Goal: Task Accomplishment & Management: Manage account settings

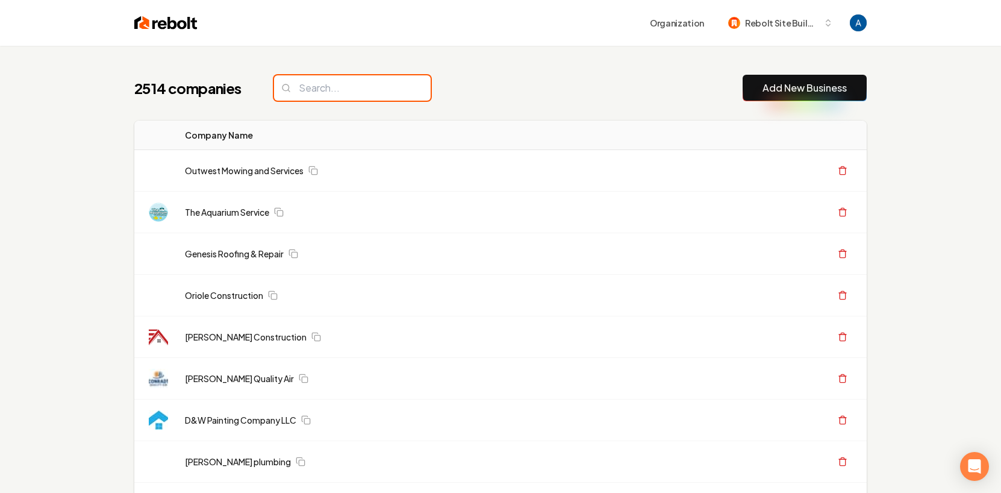
click at [354, 92] on input "search" at bounding box center [352, 87] width 157 height 25
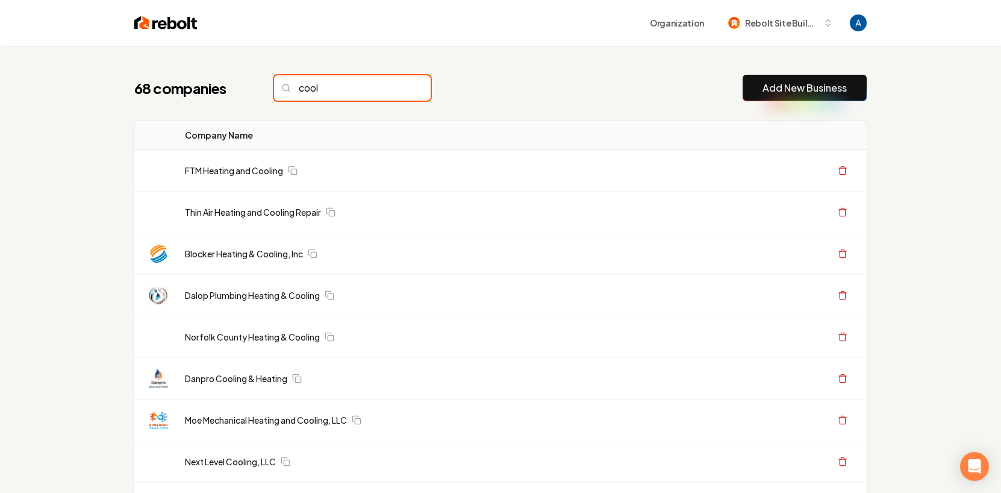
type input "cool"
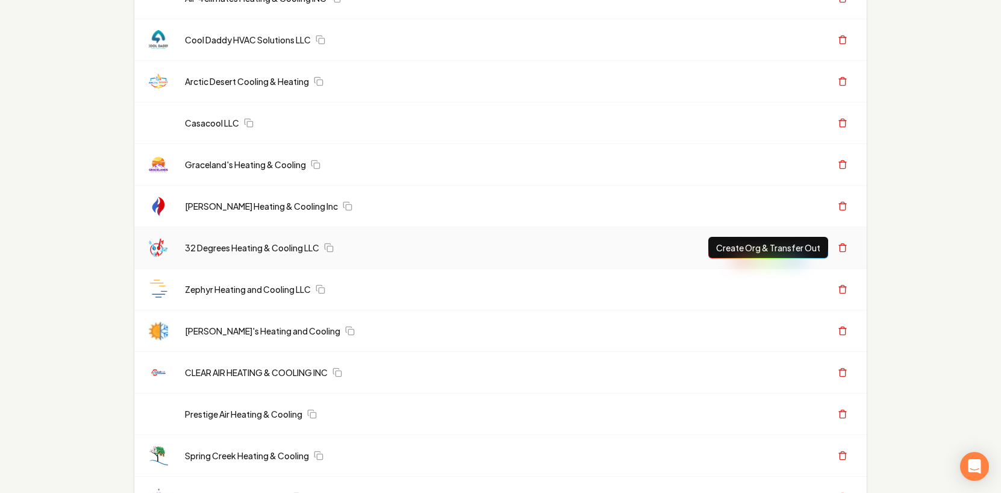
scroll to position [2204, 0]
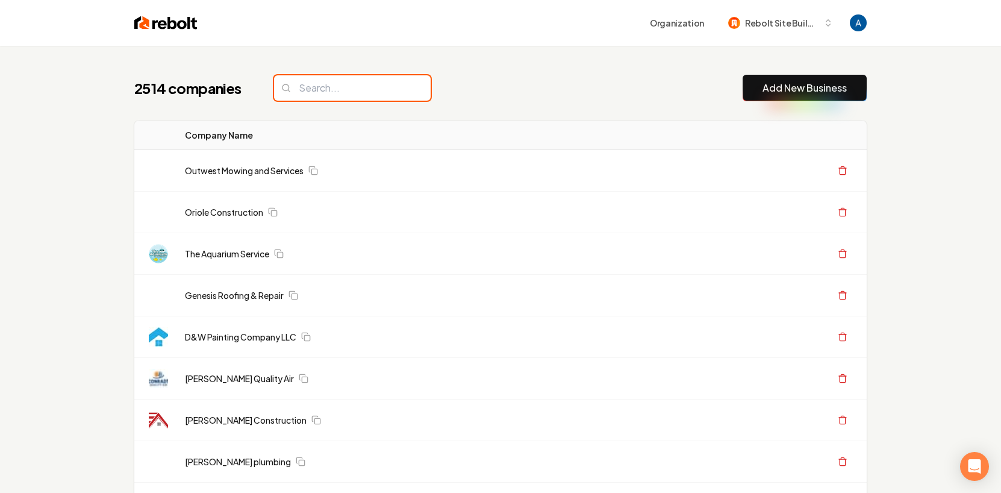
click at [338, 95] on input "search" at bounding box center [352, 87] width 157 height 25
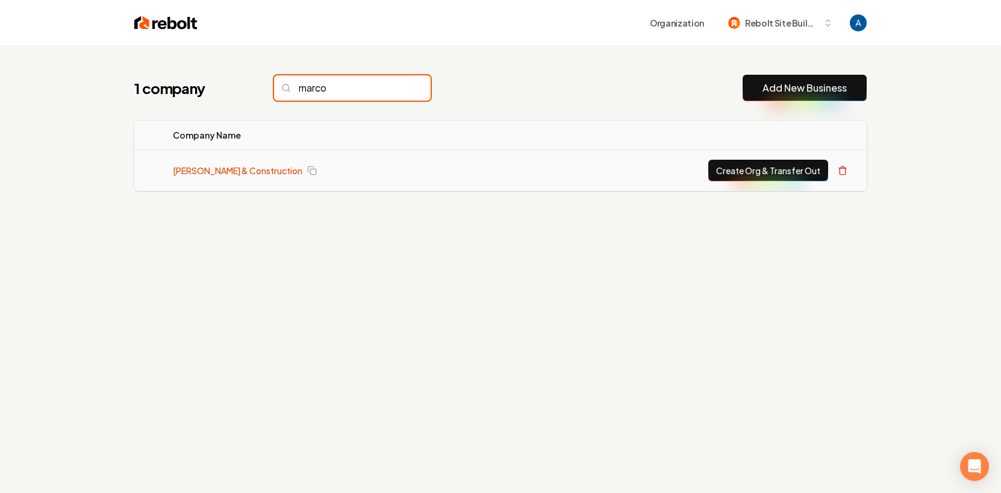
type input "marco"
click at [284, 167] on link "[PERSON_NAME] & Construction" at bounding box center [238, 170] width 130 height 12
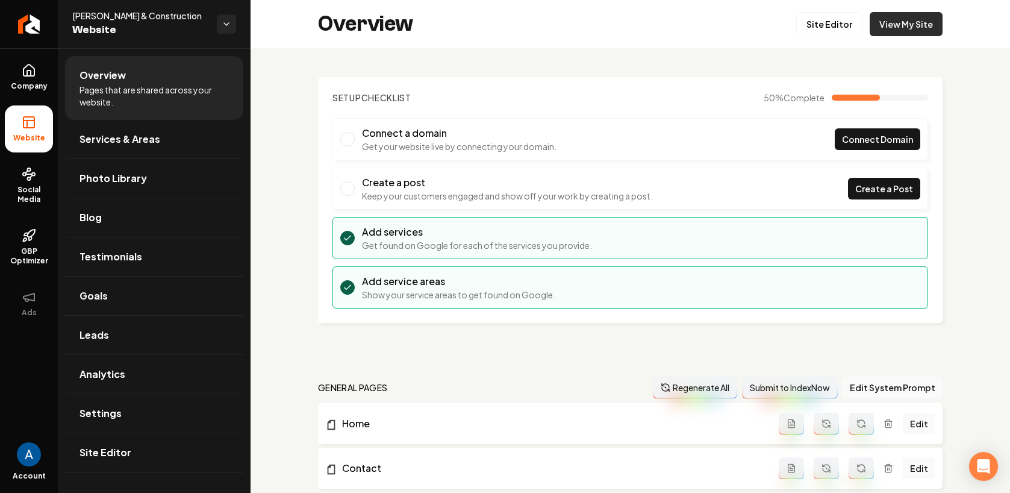
click at [878, 25] on link "View My Site" at bounding box center [906, 24] width 73 height 24
click at [149, 139] on span "Services & Areas" at bounding box center [120, 139] width 81 height 14
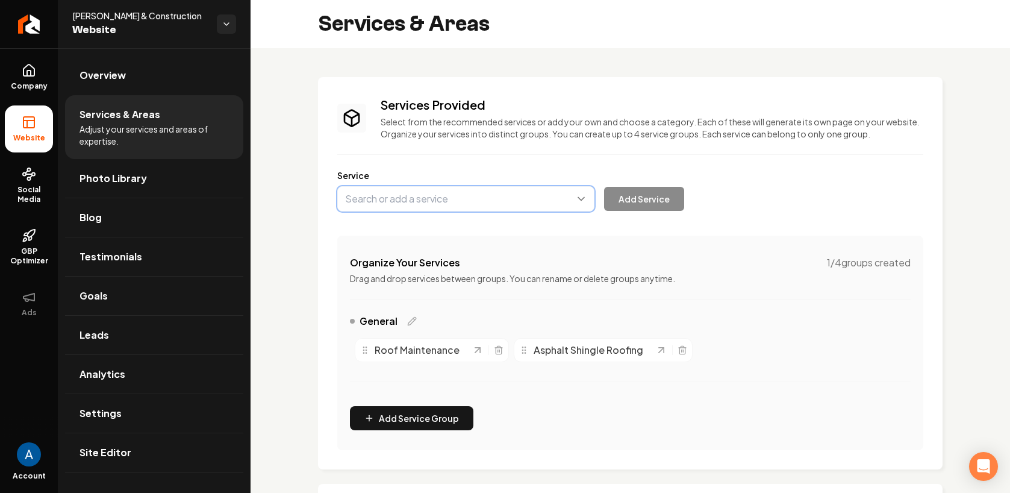
click at [436, 205] on button "Main content area" at bounding box center [465, 198] width 257 height 25
type input "Roof Repair"
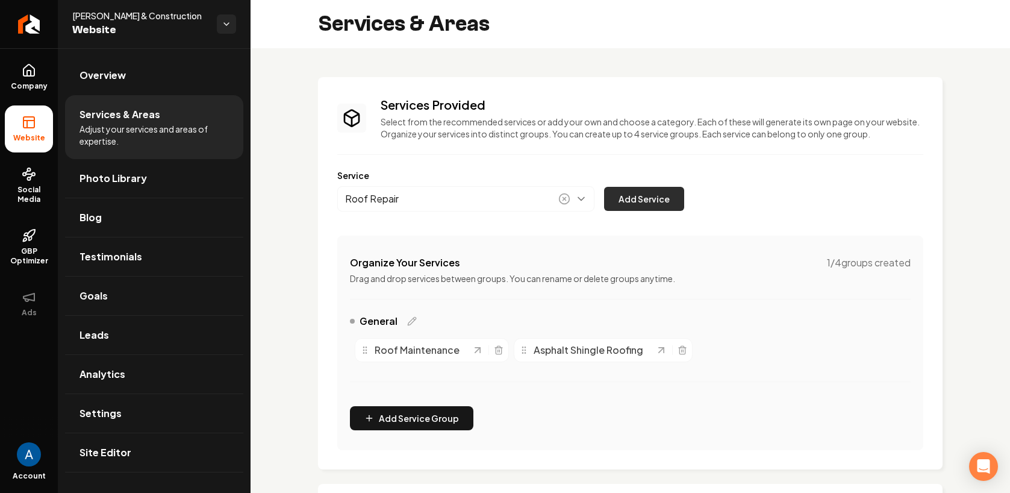
click at [628, 200] on button "Add Service" at bounding box center [644, 199] width 80 height 24
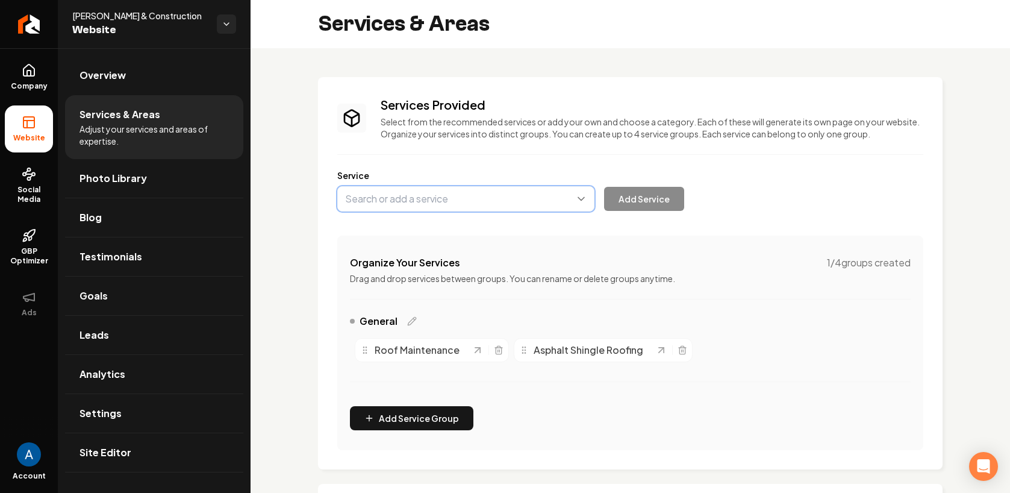
click at [435, 201] on button "Main content area" at bounding box center [465, 198] width 257 height 25
type input "Residential Roofing"
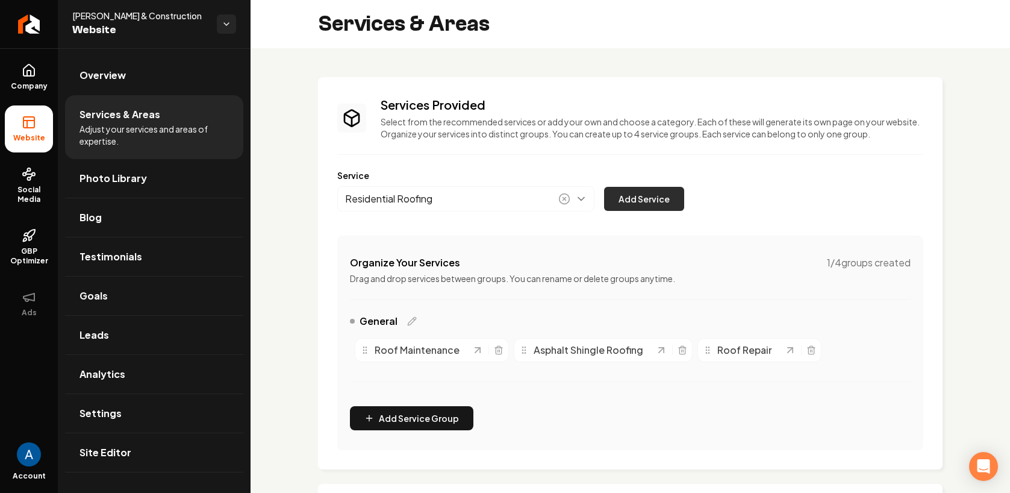
click at [620, 198] on button "Add Service" at bounding box center [644, 199] width 80 height 24
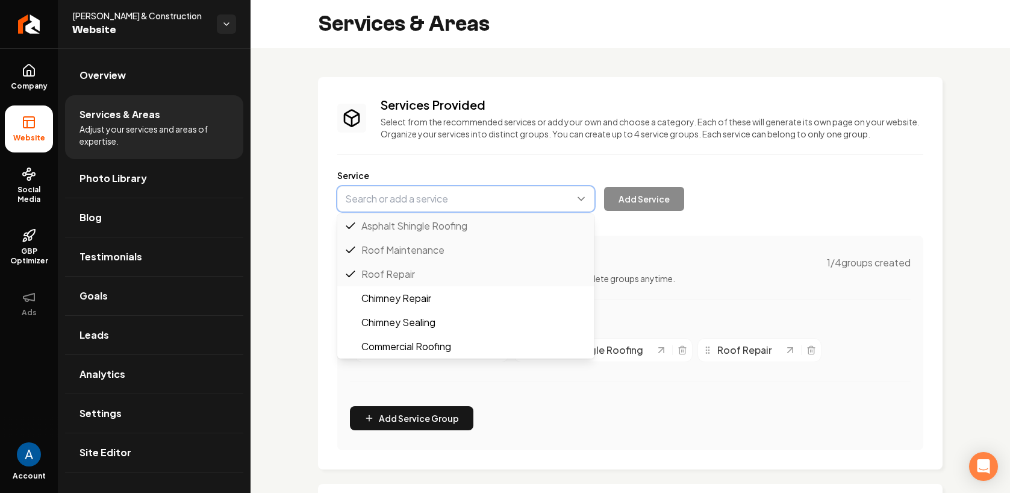
click at [427, 201] on button "Main content area" at bounding box center [465, 198] width 257 height 25
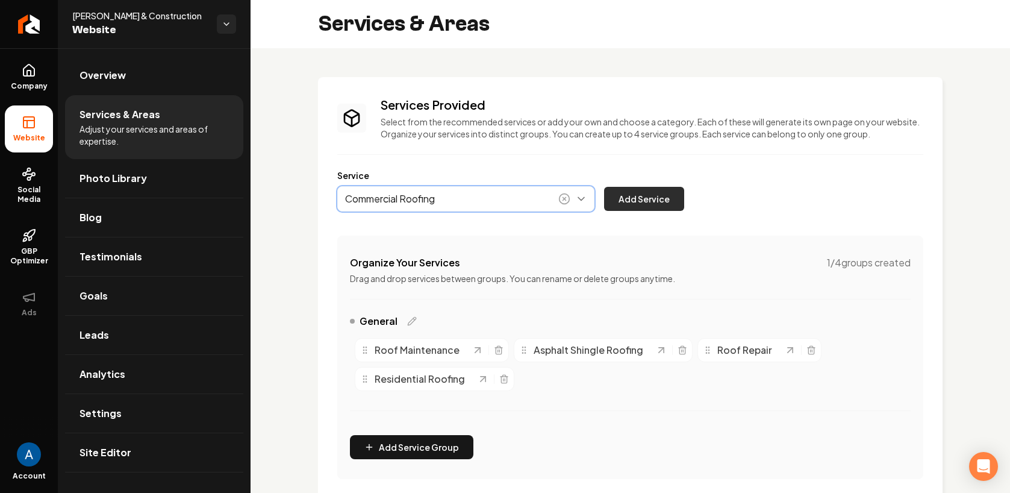
type input "Commercial Roofing"
click at [643, 195] on button "Add Service" at bounding box center [644, 199] width 80 height 24
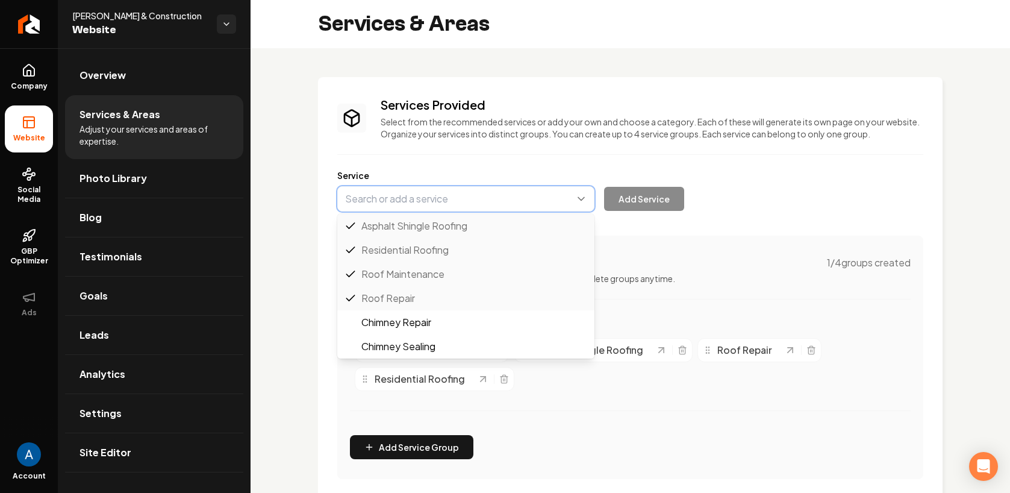
click at [396, 201] on button "Main content area" at bounding box center [465, 198] width 257 height 25
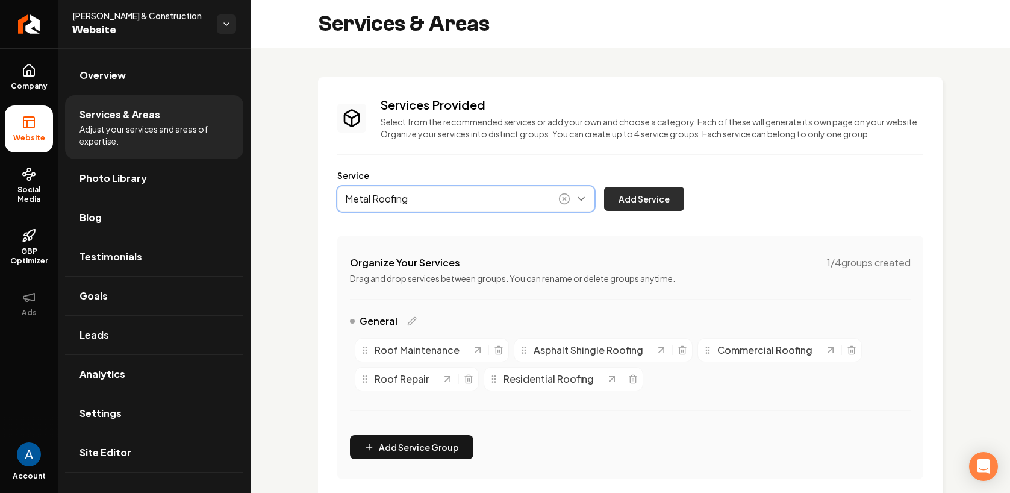
type input "Metal Roofing"
click at [643, 195] on button "Add Service" at bounding box center [644, 199] width 80 height 24
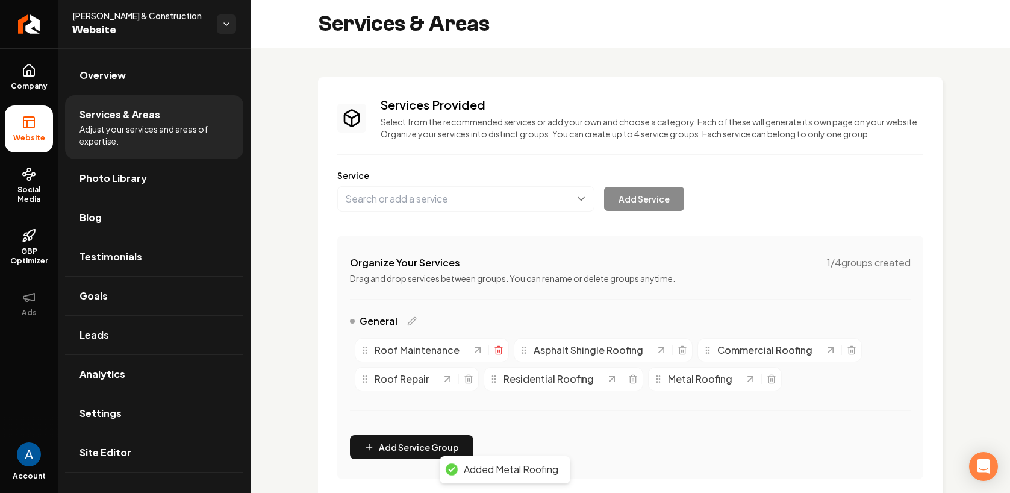
click at [498, 352] on line "Main content area" at bounding box center [498, 350] width 0 height 2
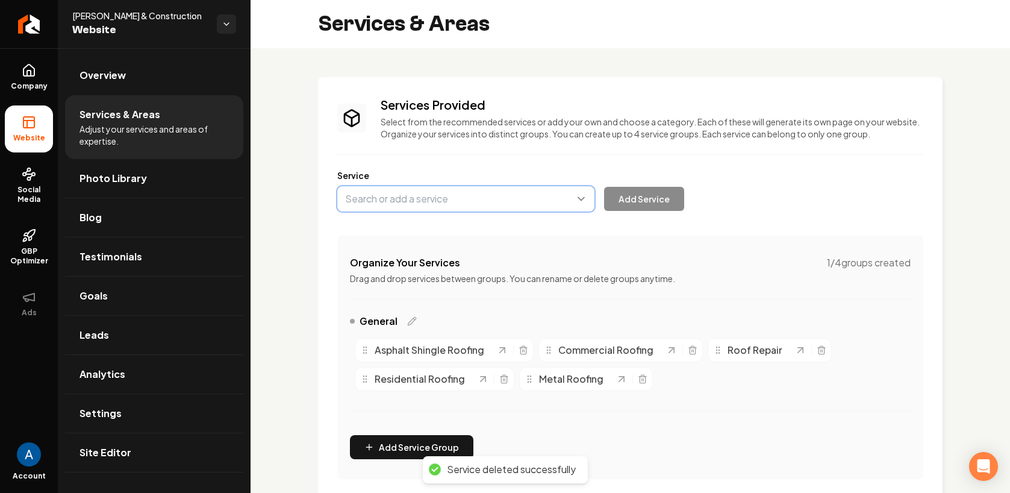
click at [421, 201] on button "Main content area" at bounding box center [465, 198] width 257 height 25
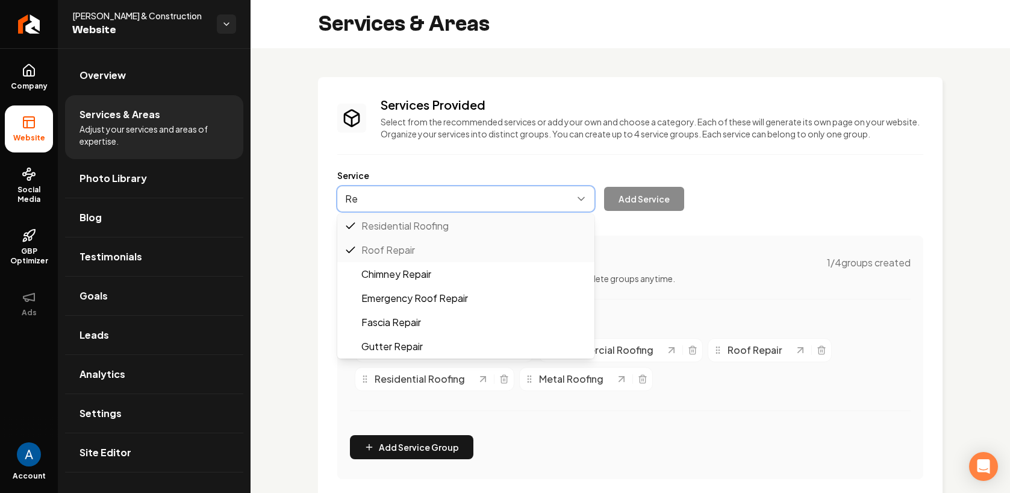
type input "R"
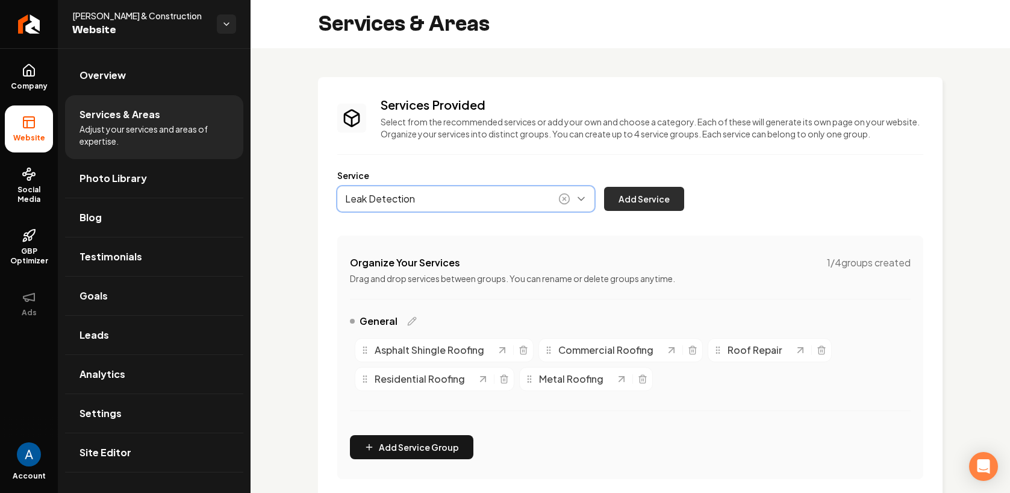
type input "Leak Detection"
click at [649, 204] on button "Add Service" at bounding box center [644, 199] width 80 height 24
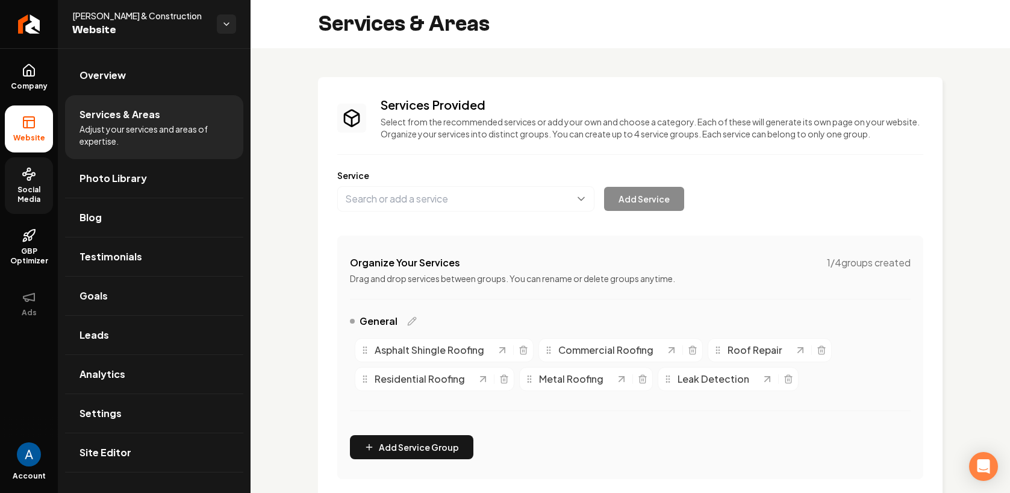
click at [27, 180] on icon at bounding box center [29, 174] width 14 height 14
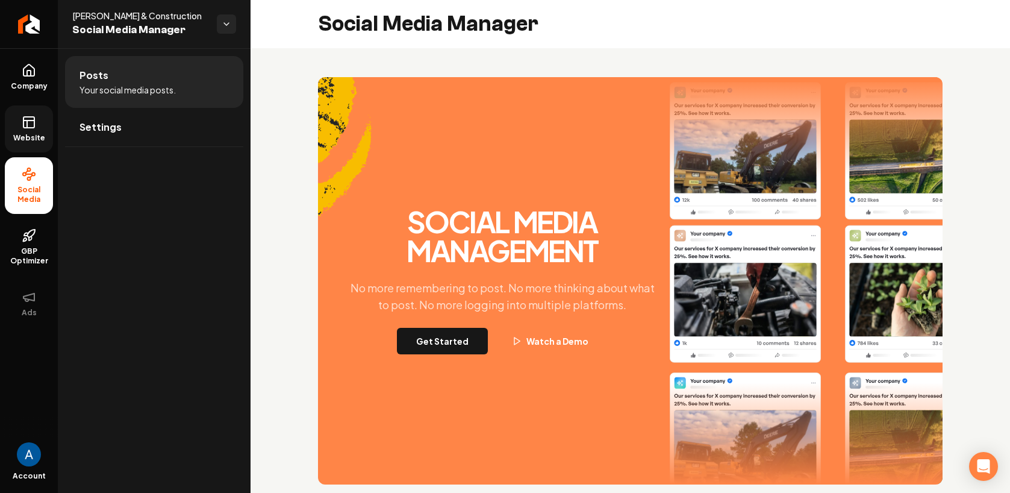
click at [31, 130] on link "Website" at bounding box center [29, 128] width 48 height 47
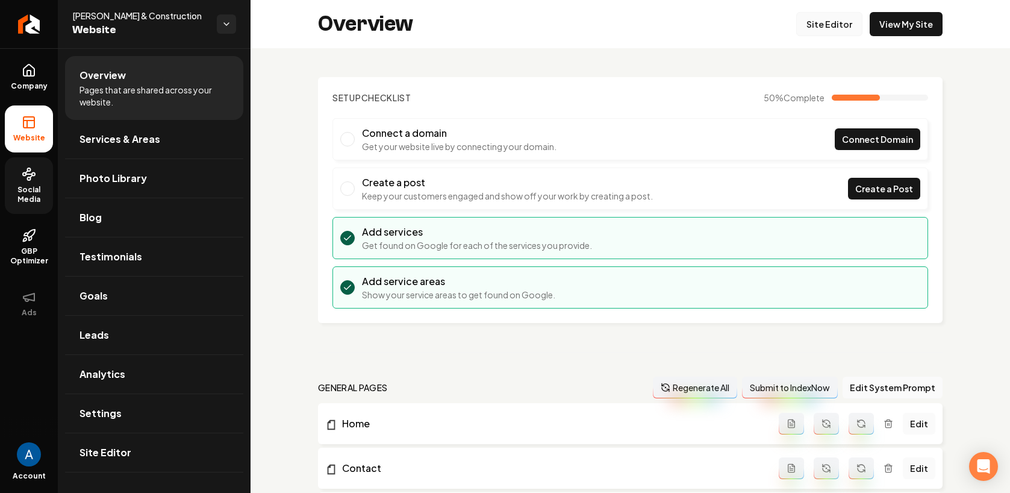
click at [816, 31] on link "Site Editor" at bounding box center [829, 24] width 66 height 24
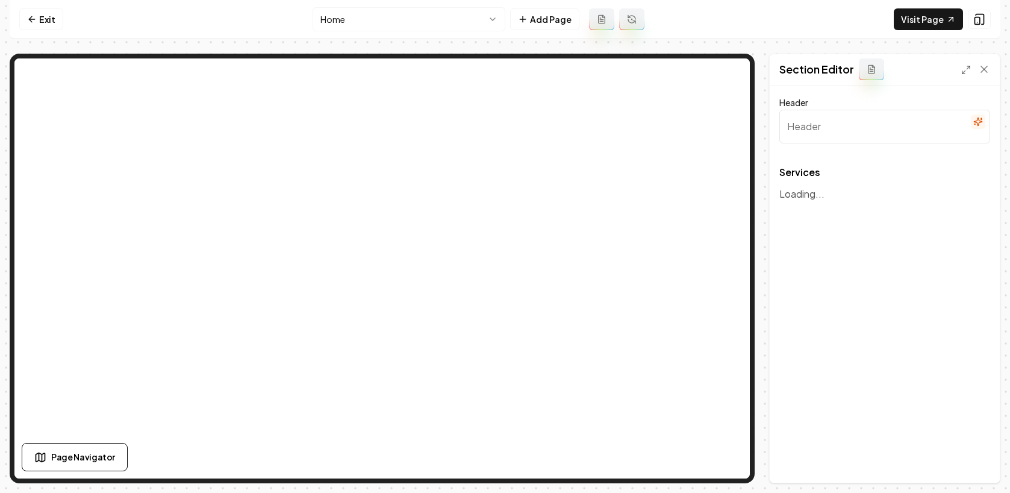
type input "Our Expert Roofing Services"
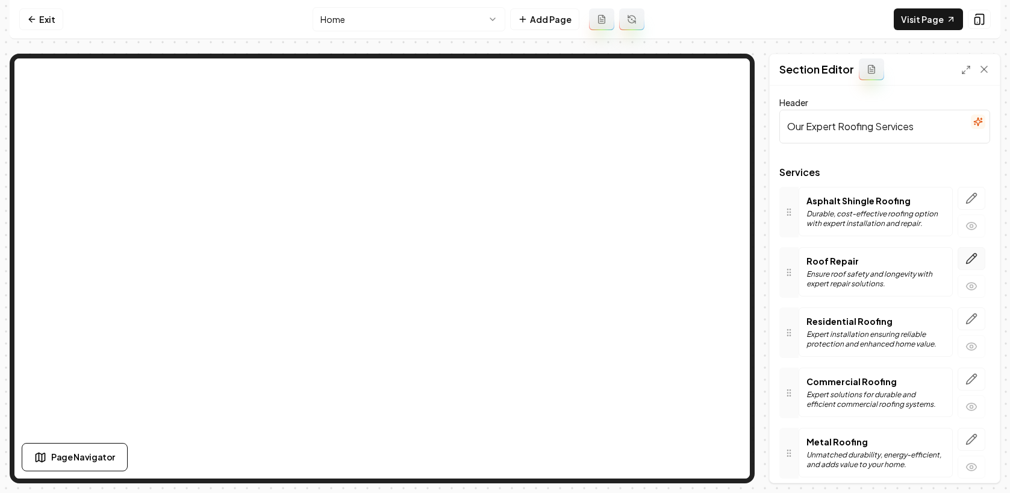
click at [966, 258] on icon "button" at bounding box center [972, 258] width 12 height 12
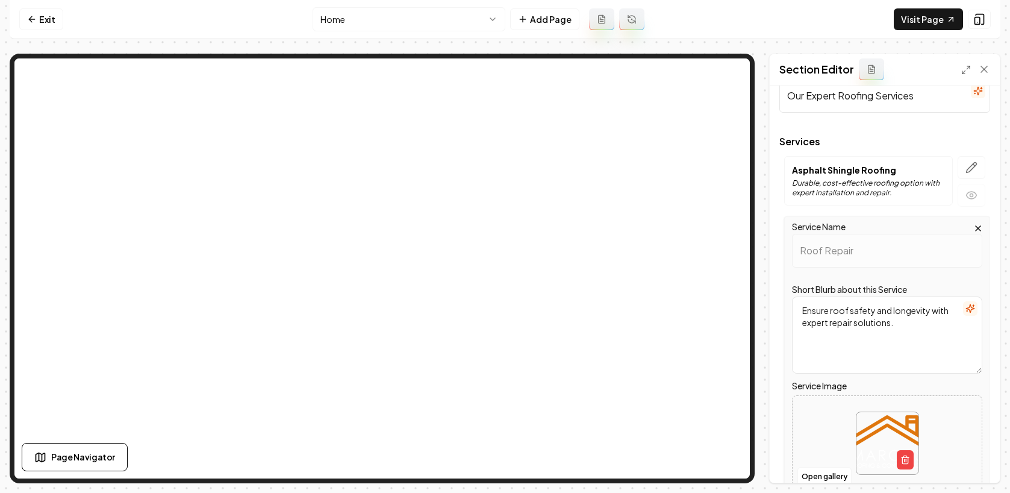
scroll to position [104, 0]
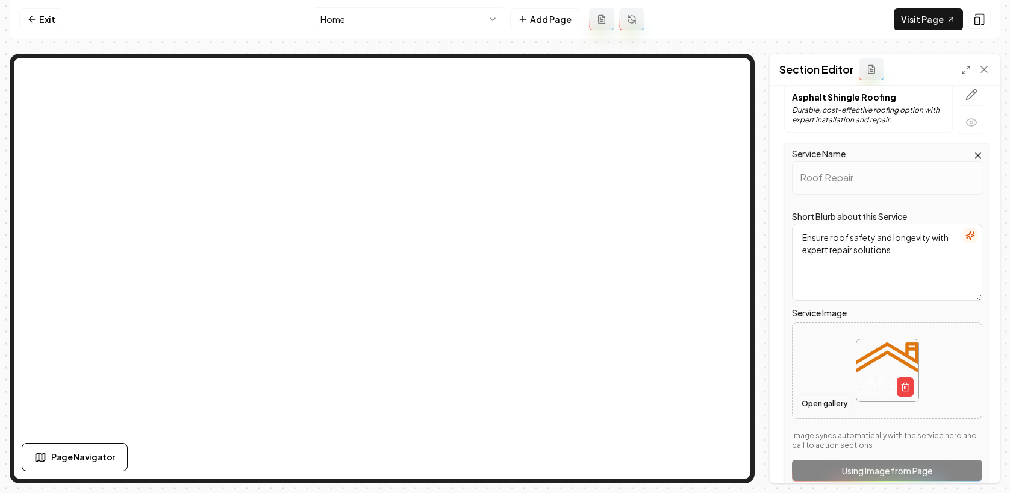
click at [825, 406] on button "Open gallery" at bounding box center [825, 403] width 54 height 19
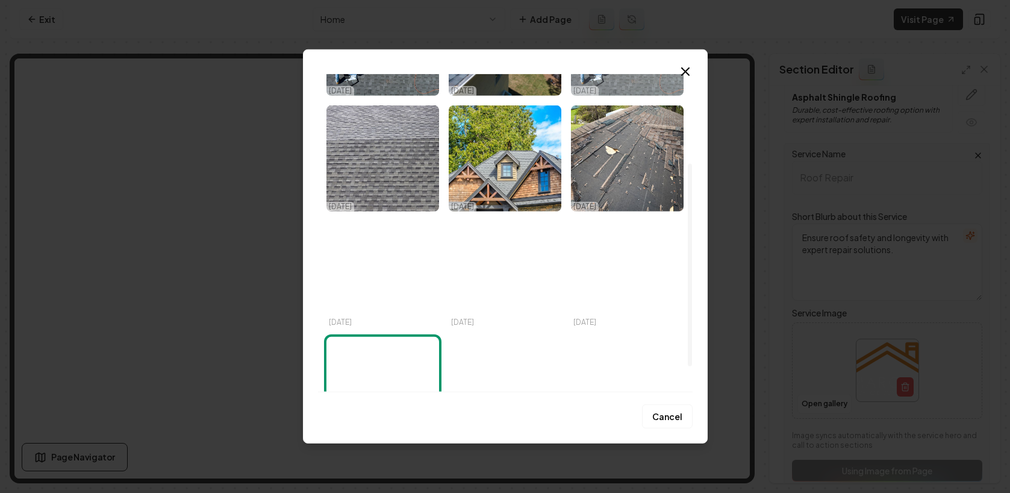
scroll to position [0, 0]
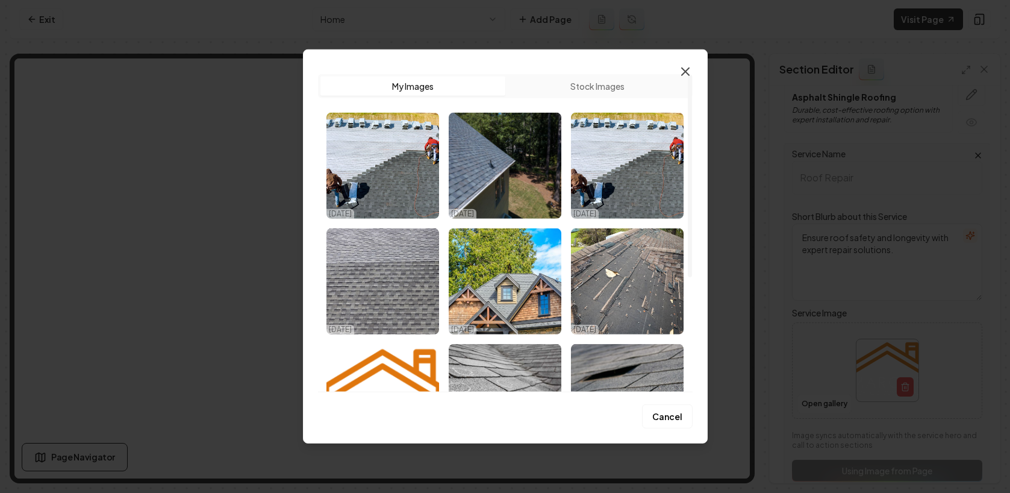
click at [684, 73] on icon "button" at bounding box center [685, 71] width 14 height 14
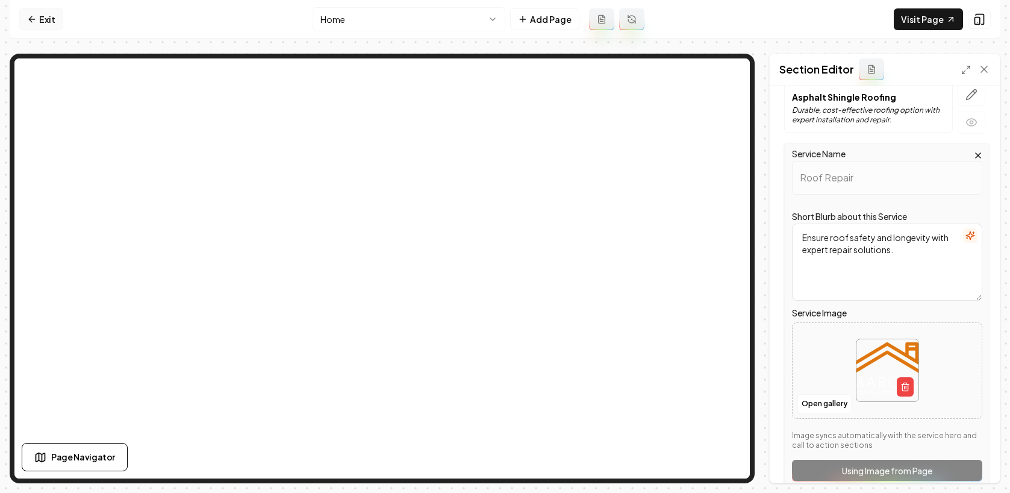
click at [30, 24] on link "Exit" at bounding box center [41, 19] width 44 height 22
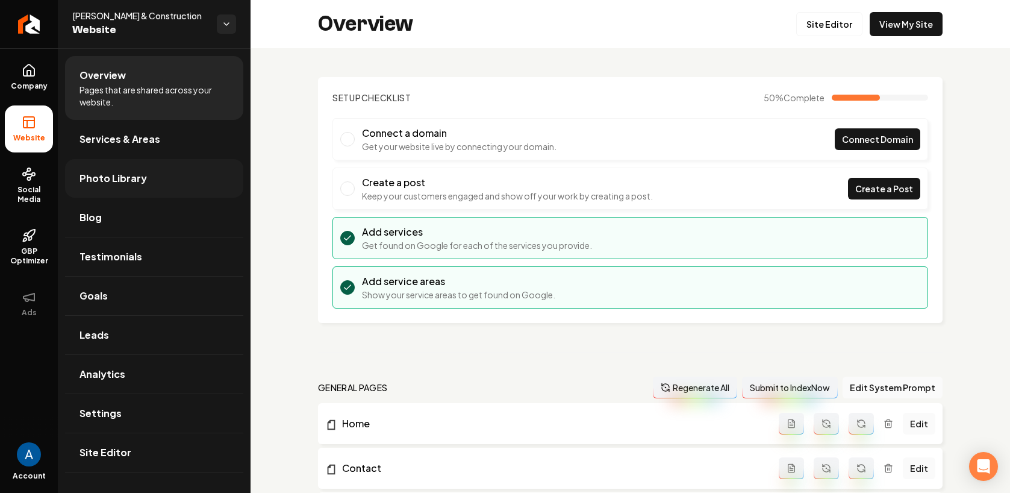
click at [107, 178] on span "Photo Library" at bounding box center [113, 178] width 67 height 14
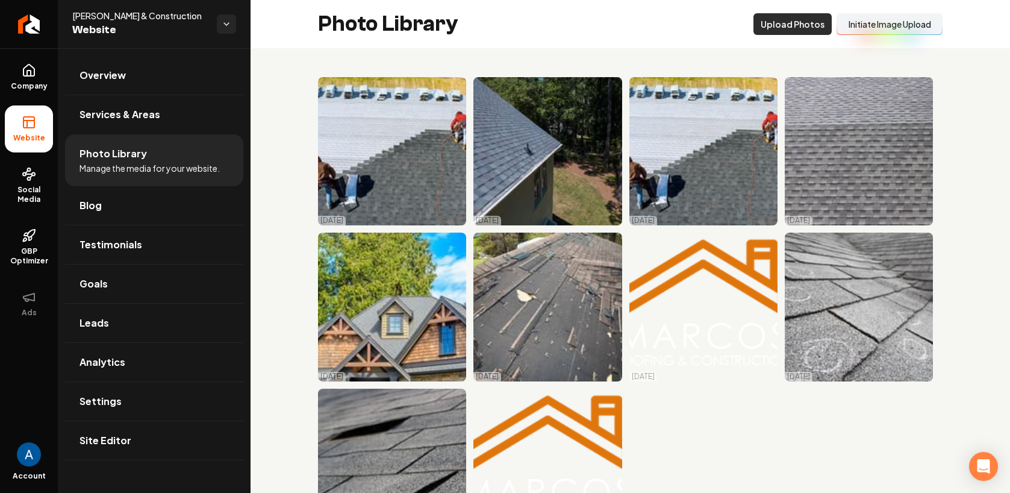
click at [788, 23] on button "Upload Photos" at bounding box center [793, 24] width 78 height 22
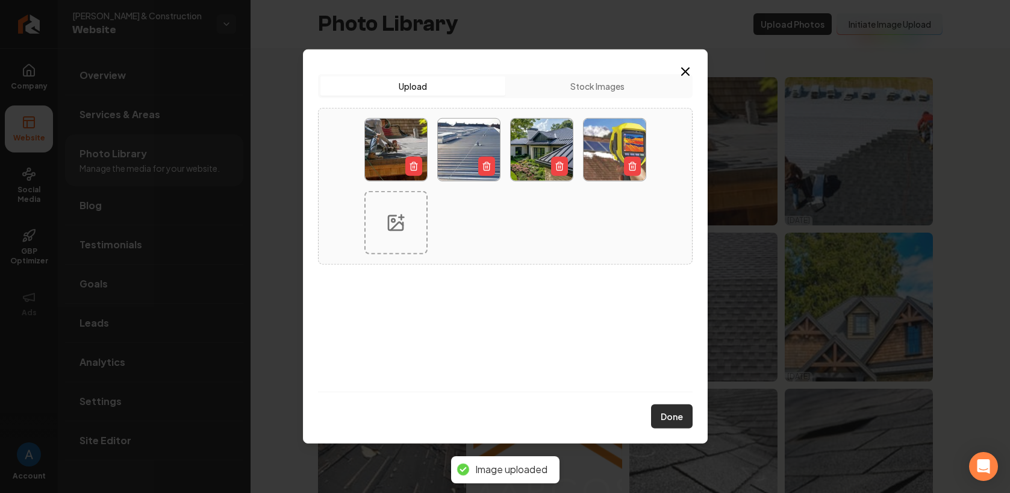
click at [680, 420] on button "Done" at bounding box center [672, 416] width 42 height 24
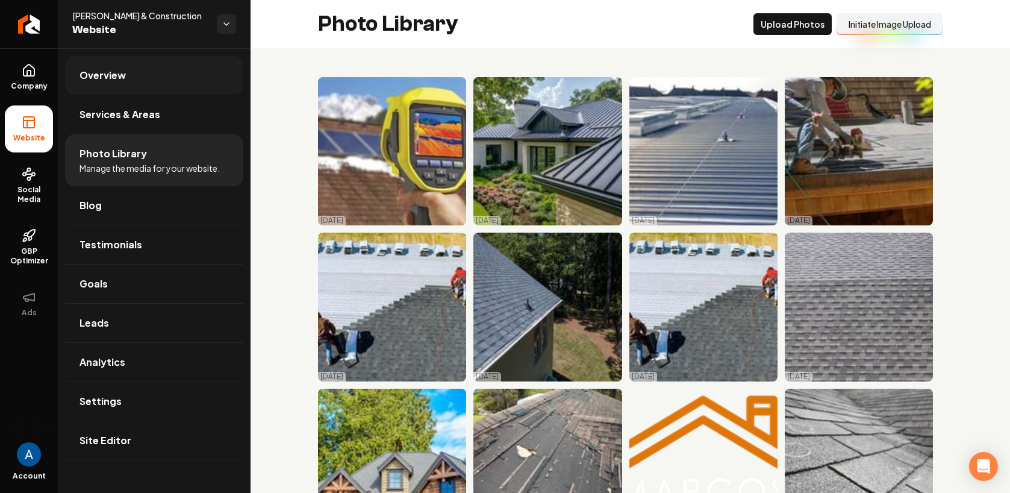
click at [111, 71] on span "Overview" at bounding box center [103, 75] width 46 height 14
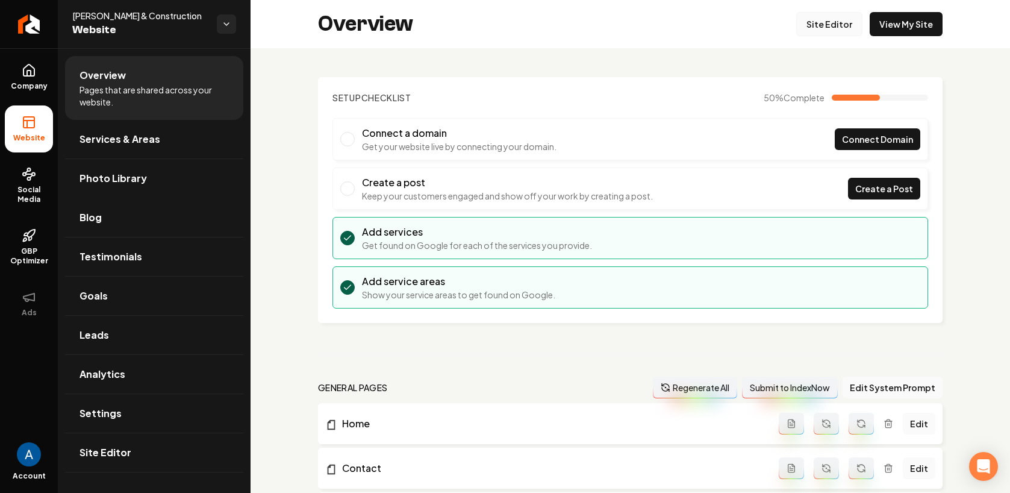
click at [818, 28] on link "Site Editor" at bounding box center [829, 24] width 66 height 24
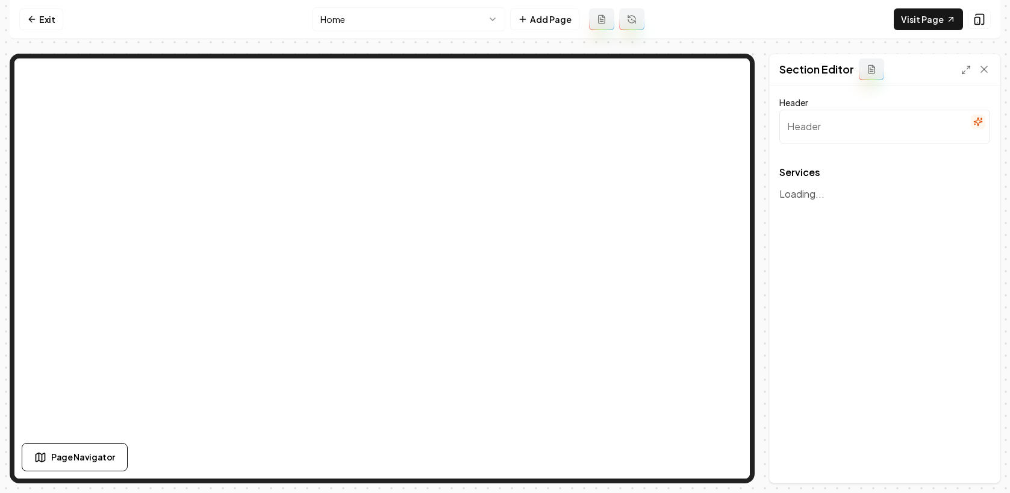
type input "Our Expert Roofing Services"
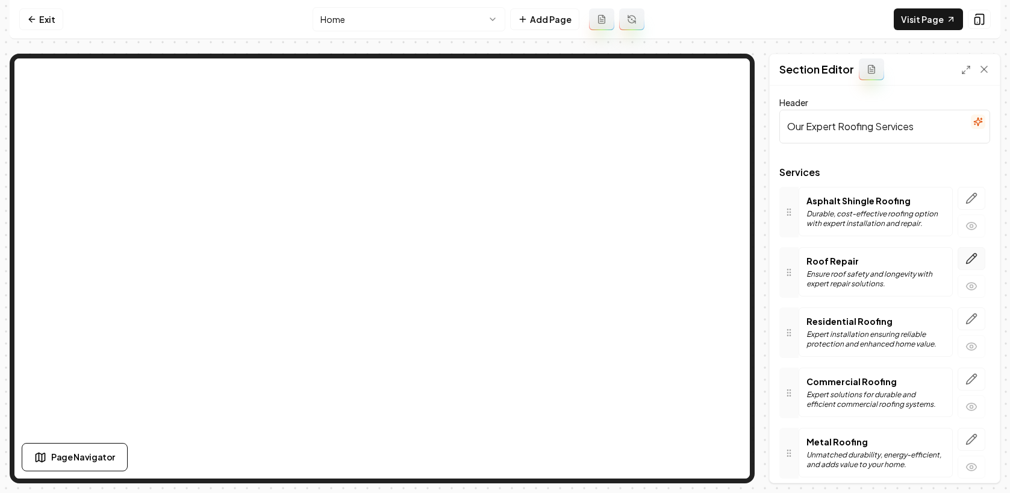
click at [966, 255] on icon "button" at bounding box center [972, 258] width 12 height 12
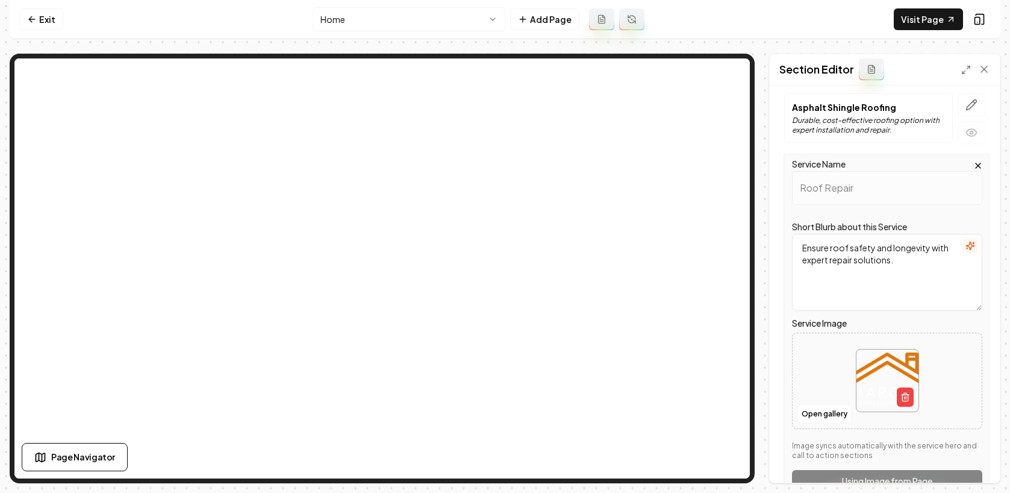
scroll to position [105, 0]
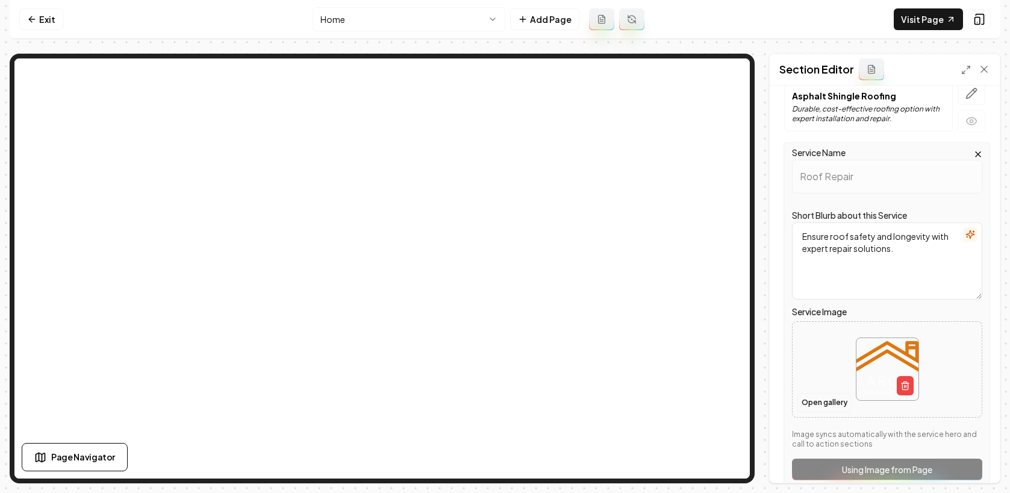
click at [818, 405] on button "Open gallery" at bounding box center [825, 402] width 54 height 19
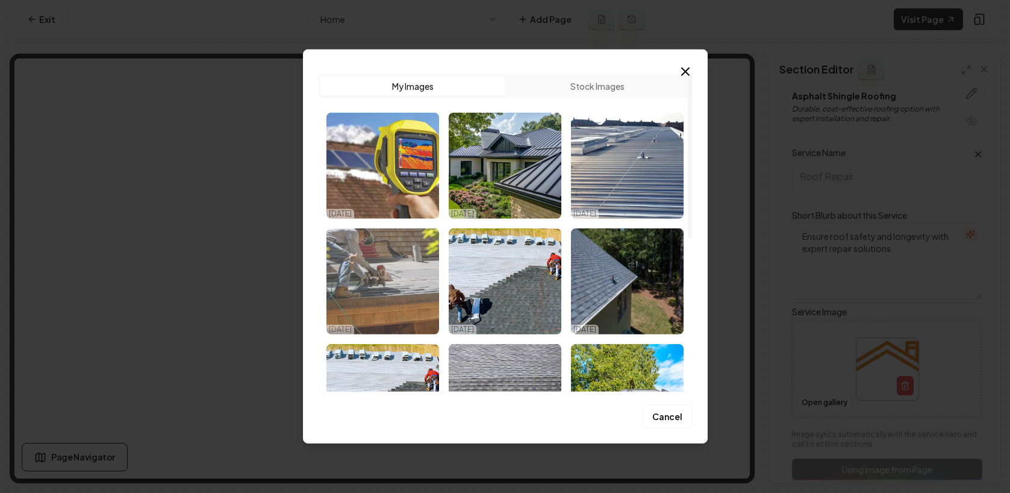
click at [387, 272] on img "Select image image_68db15f55c7cd75eb85235c6.jpg" at bounding box center [383, 281] width 113 height 106
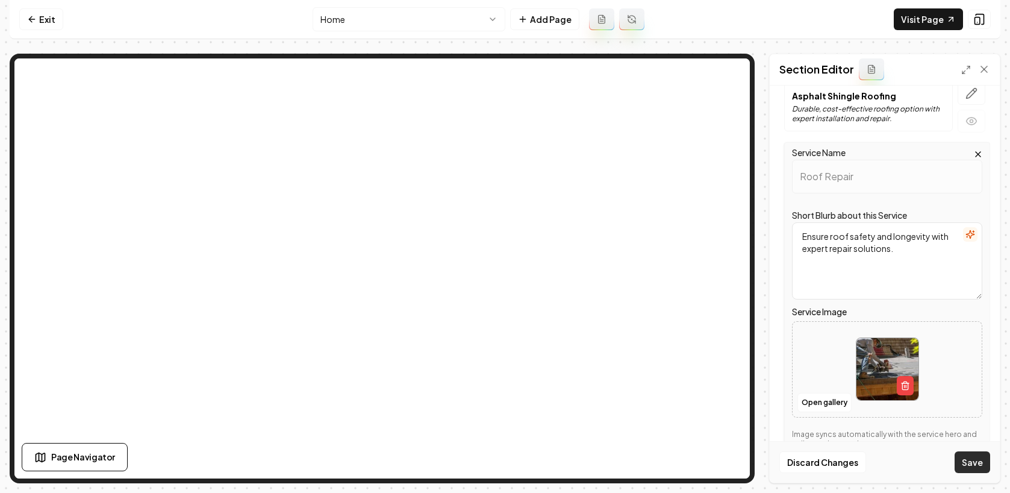
click at [972, 460] on button "Save" at bounding box center [973, 462] width 36 height 22
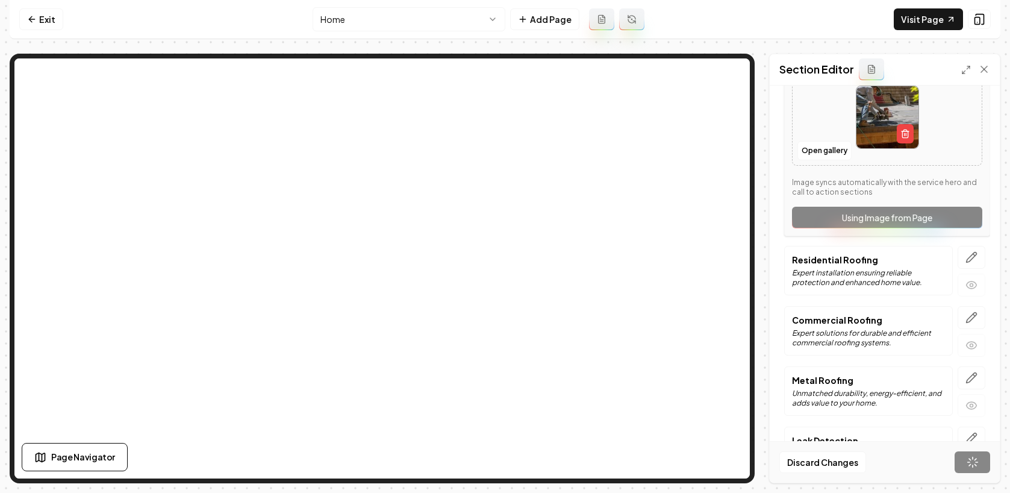
scroll to position [395, 0]
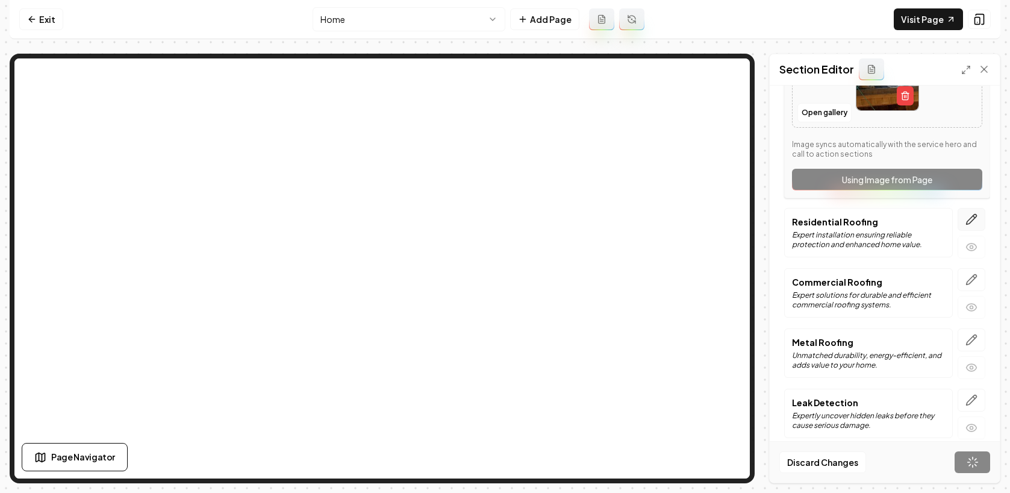
click at [966, 216] on icon "button" at bounding box center [972, 219] width 12 height 12
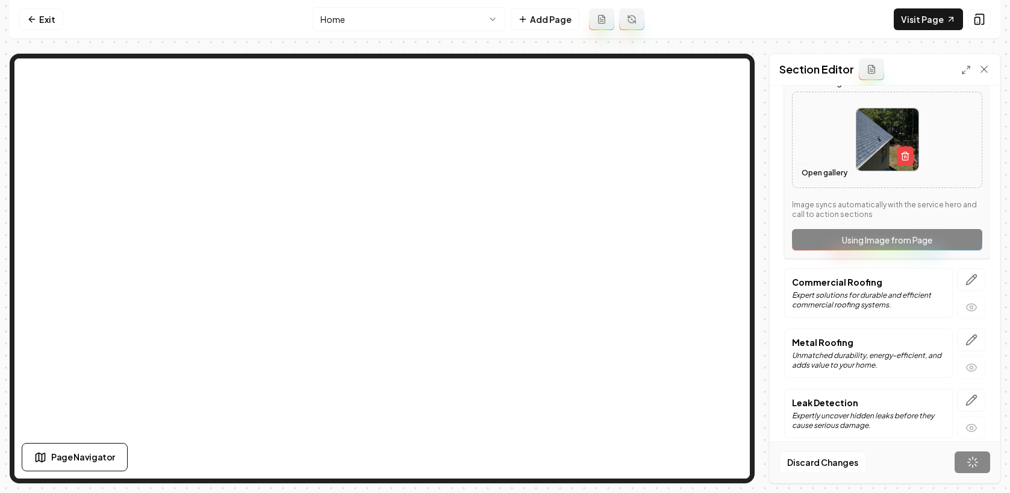
click at [826, 175] on button "Open gallery" at bounding box center [825, 172] width 54 height 19
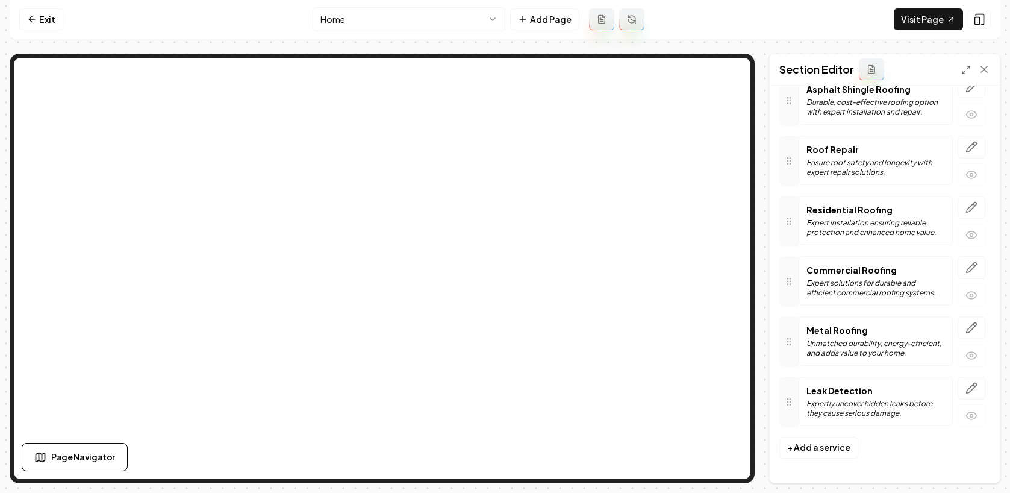
scroll to position [111, 0]
click at [966, 206] on icon "button" at bounding box center [972, 207] width 12 height 12
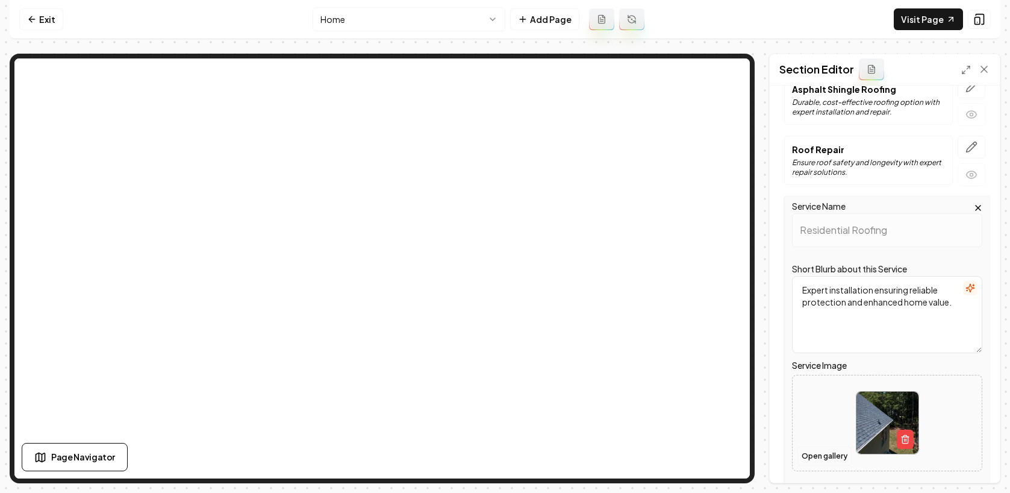
click at [822, 460] on button "Open gallery" at bounding box center [825, 455] width 54 height 19
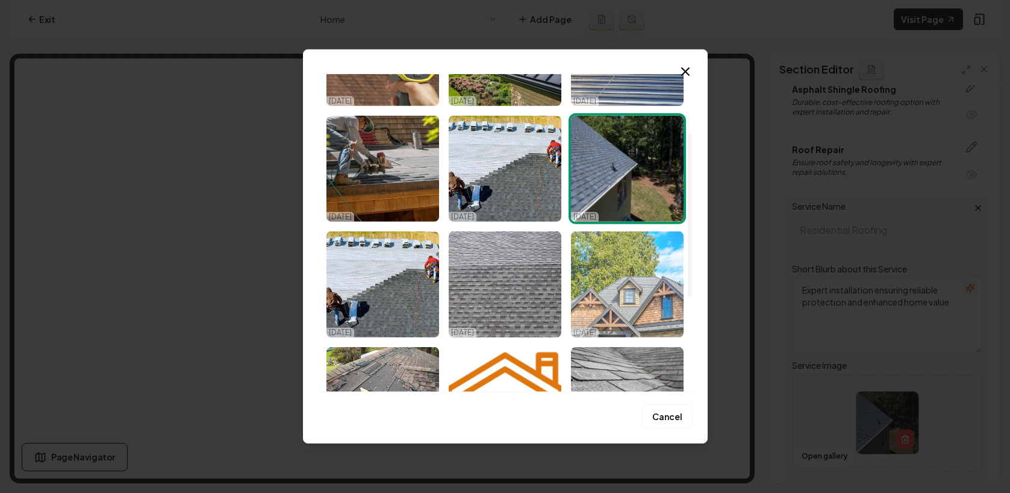
scroll to position [114, 0]
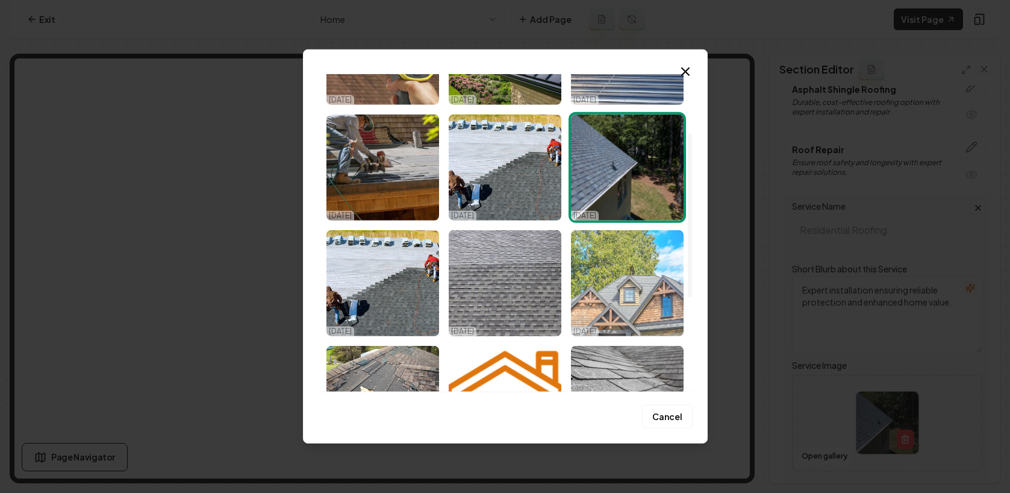
click at [619, 264] on img "Select image image_67f7d17a432c476416556de7.jpeg" at bounding box center [627, 283] width 113 height 106
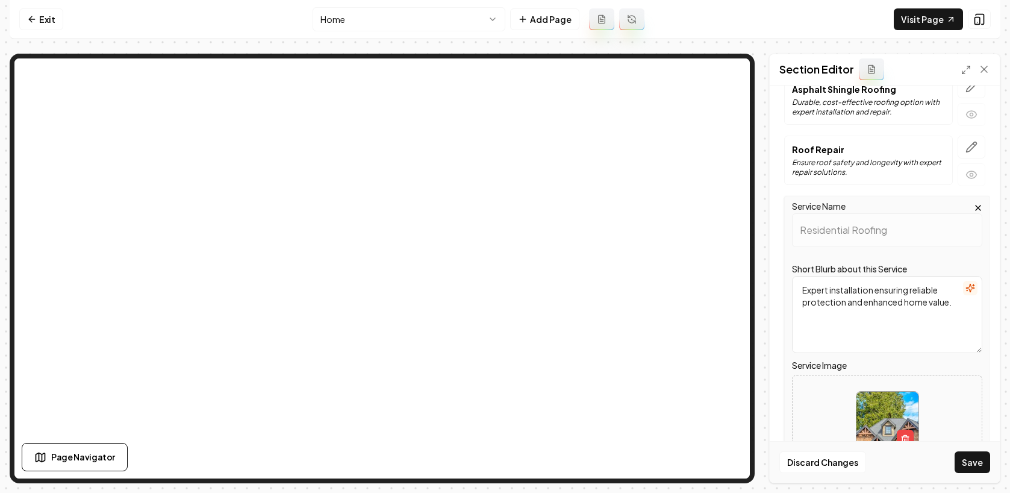
click at [969, 461] on button "Save" at bounding box center [973, 462] width 36 height 22
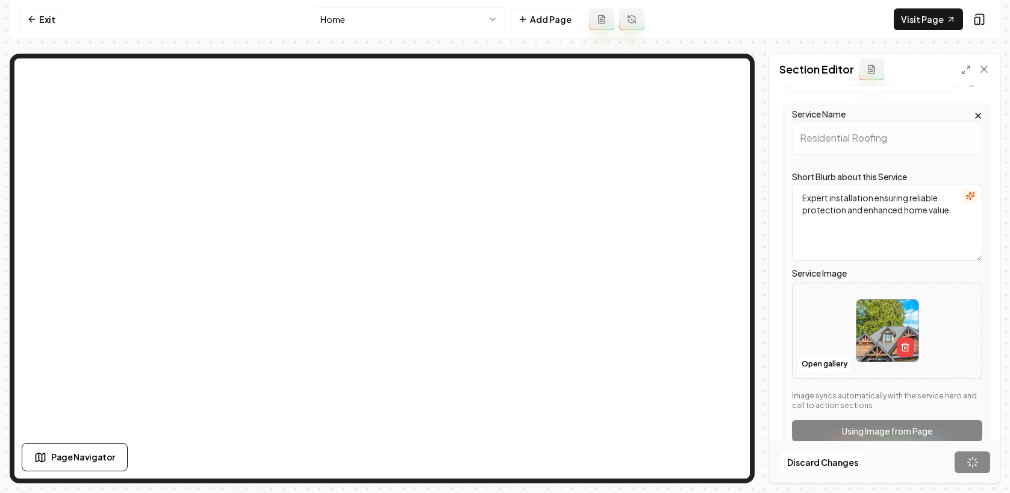
scroll to position [73, 0]
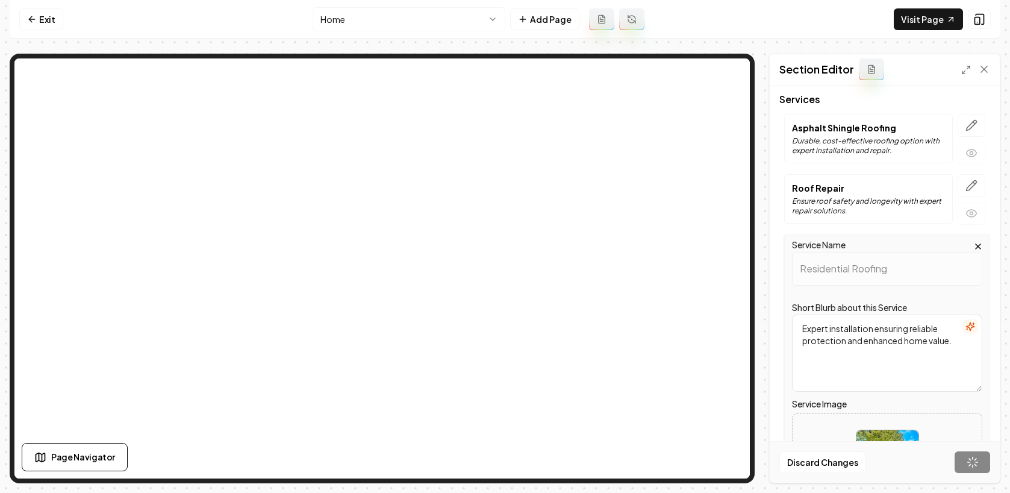
click at [974, 243] on icon "button" at bounding box center [979, 247] width 10 height 10
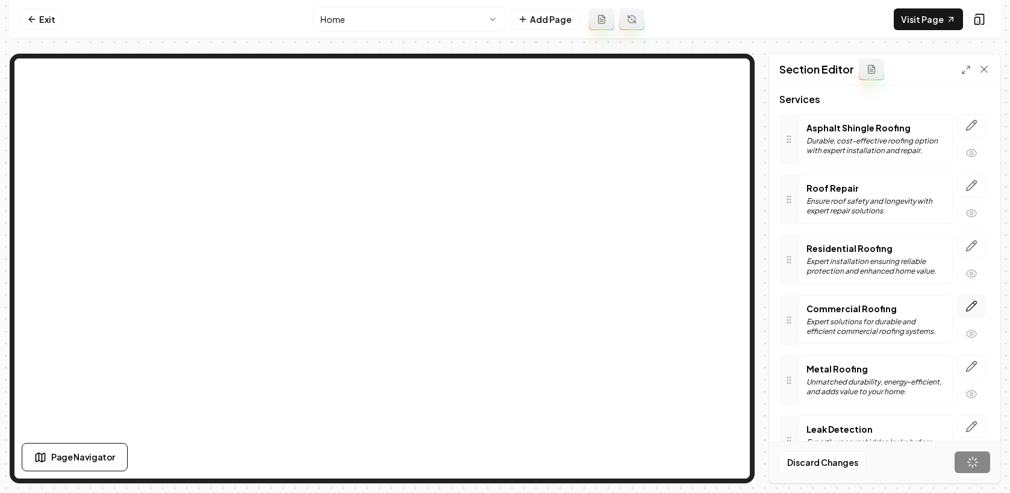
click at [966, 300] on icon "button" at bounding box center [972, 306] width 12 height 12
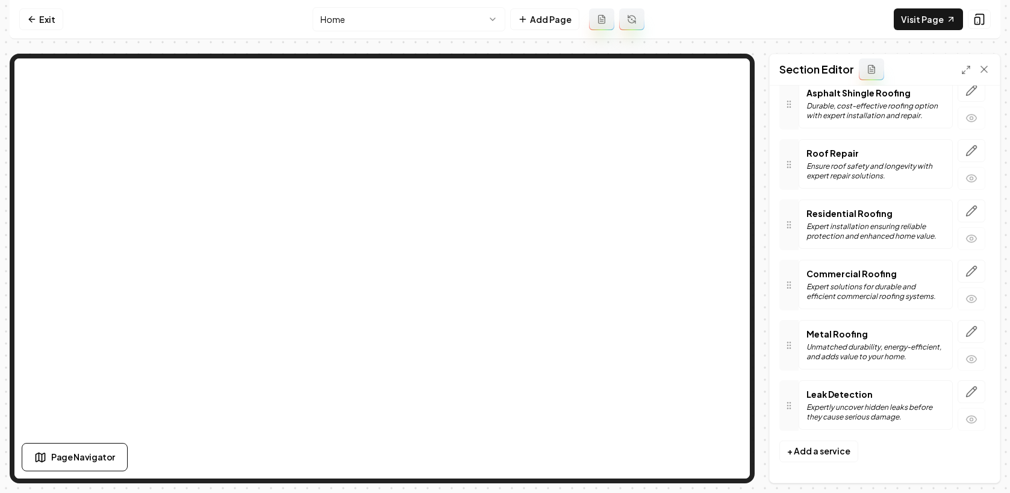
scroll to position [111, 0]
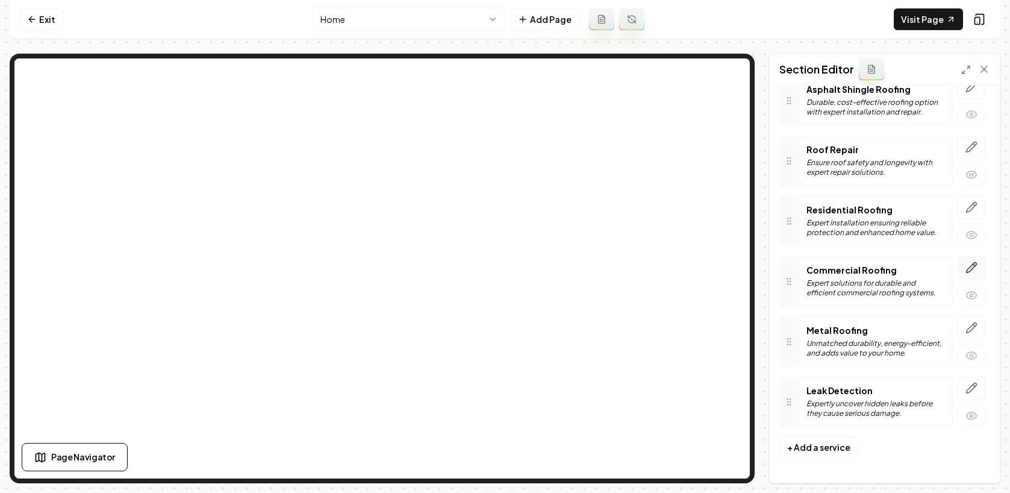
click at [969, 267] on button "button" at bounding box center [972, 267] width 28 height 23
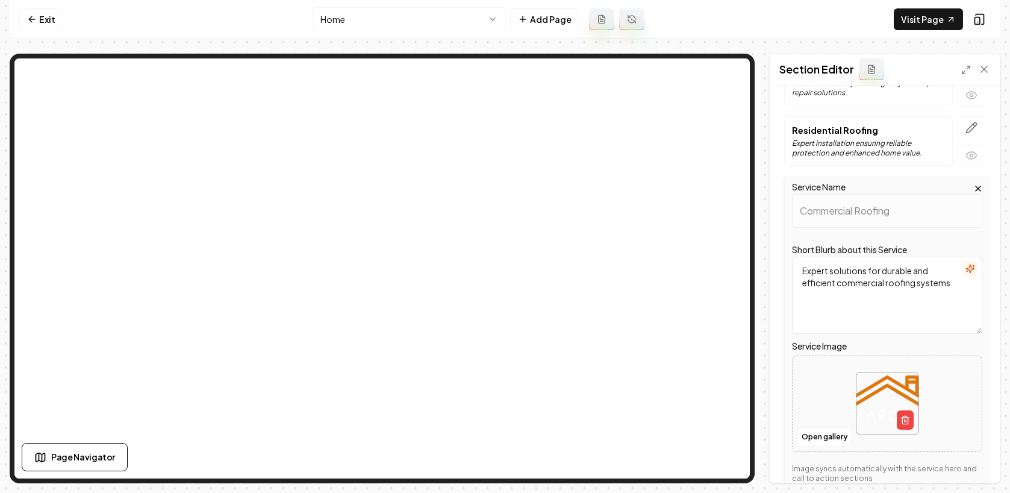
scroll to position [368, 0]
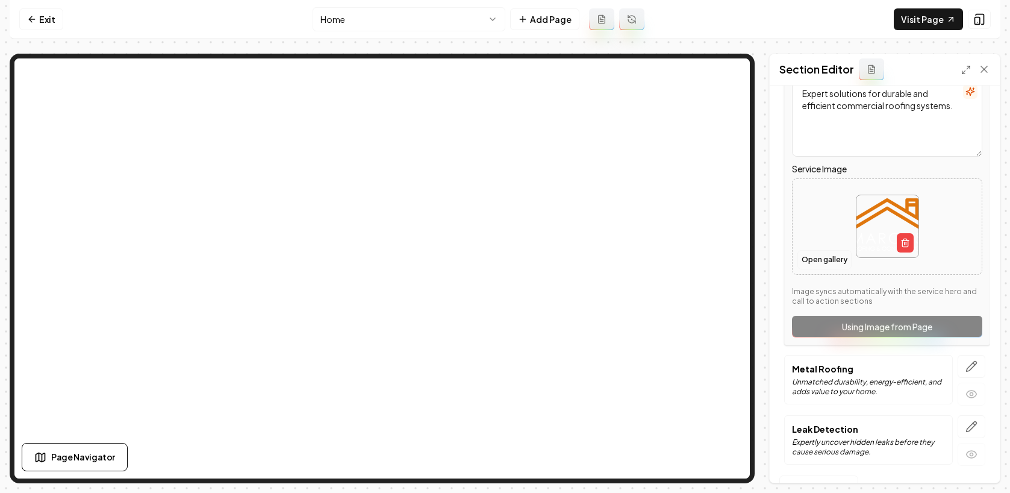
click at [822, 263] on button "Open gallery" at bounding box center [825, 259] width 54 height 19
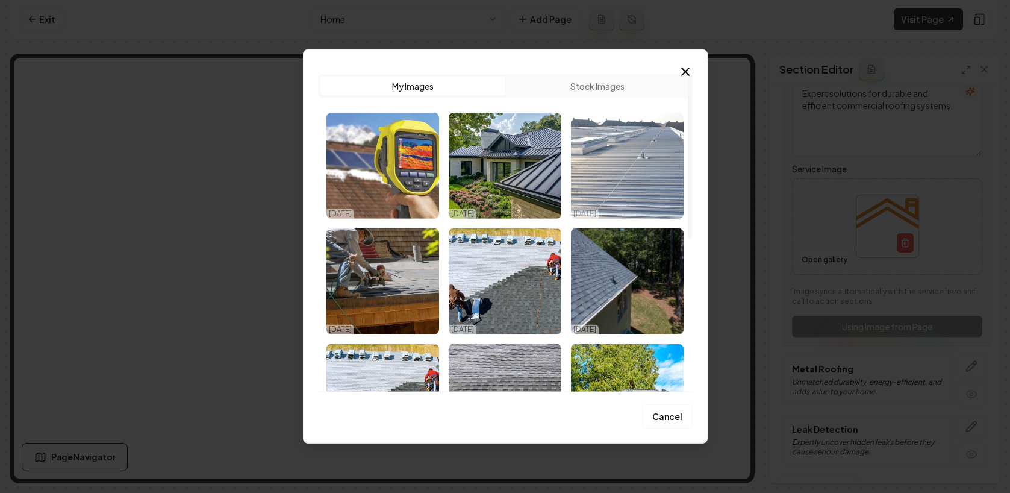
click at [616, 155] on img "Select image image_68db15fb5c7cd75eb8524f28.jpg" at bounding box center [627, 166] width 113 height 106
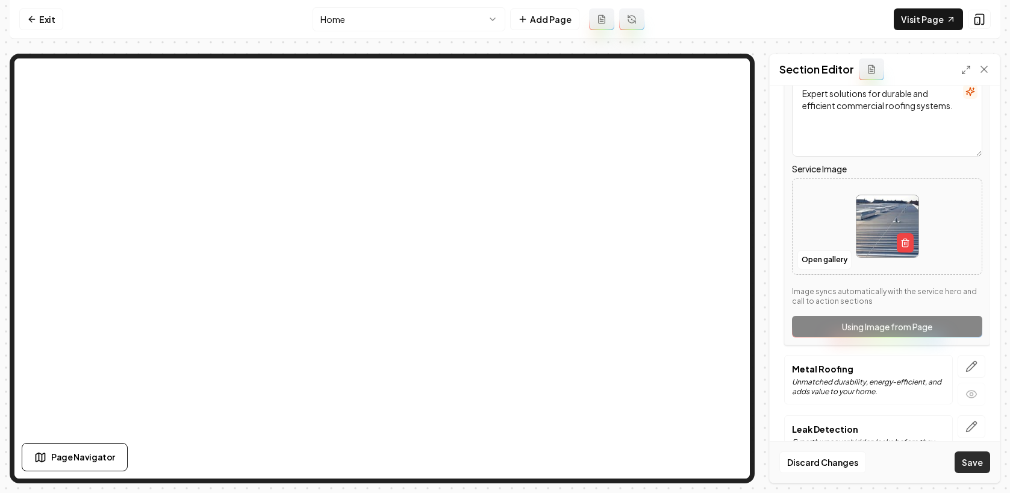
click at [967, 459] on button "Save" at bounding box center [973, 462] width 36 height 22
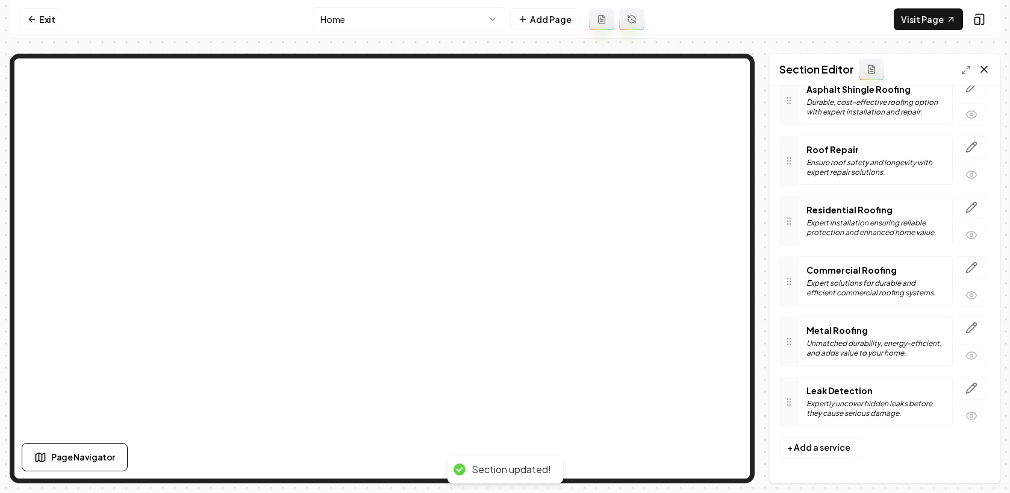
scroll to position [111, 0]
click at [958, 327] on button "button" at bounding box center [972, 327] width 28 height 23
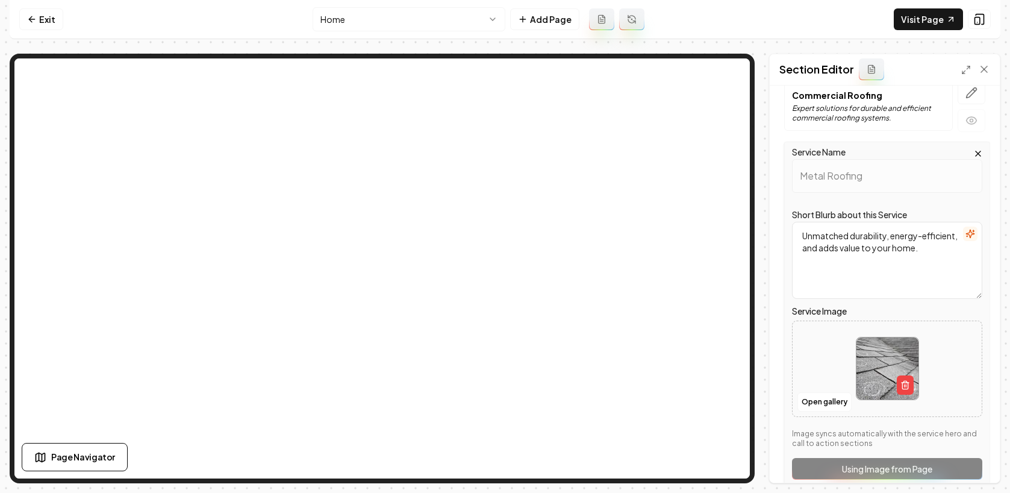
scroll to position [318, 0]
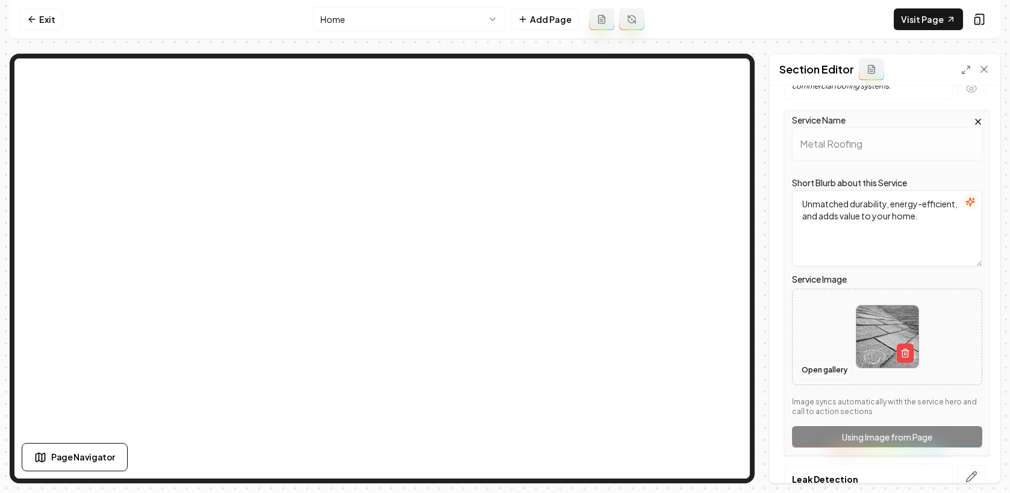
click at [816, 374] on button "Open gallery" at bounding box center [825, 369] width 54 height 19
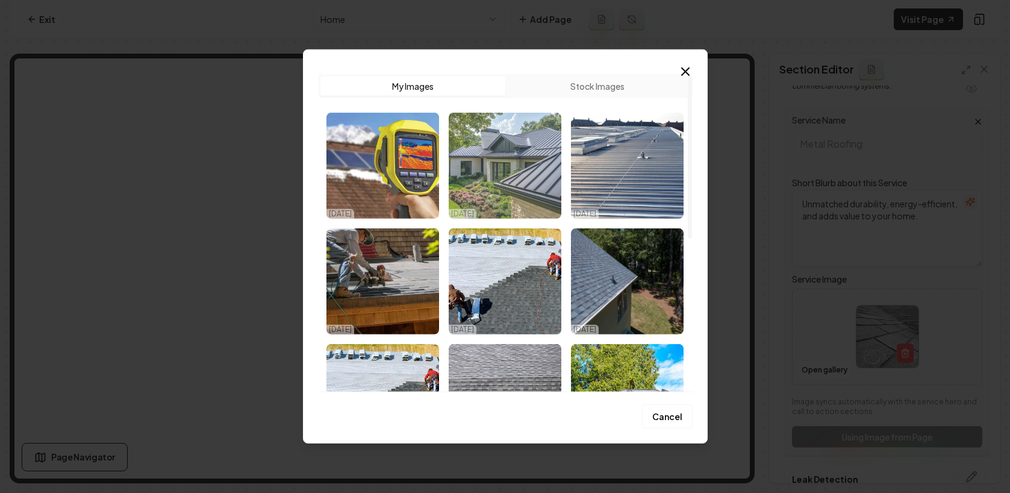
click at [531, 179] on img "Select image image_68db15ff5c7cd75eb8528147.webp" at bounding box center [505, 166] width 113 height 106
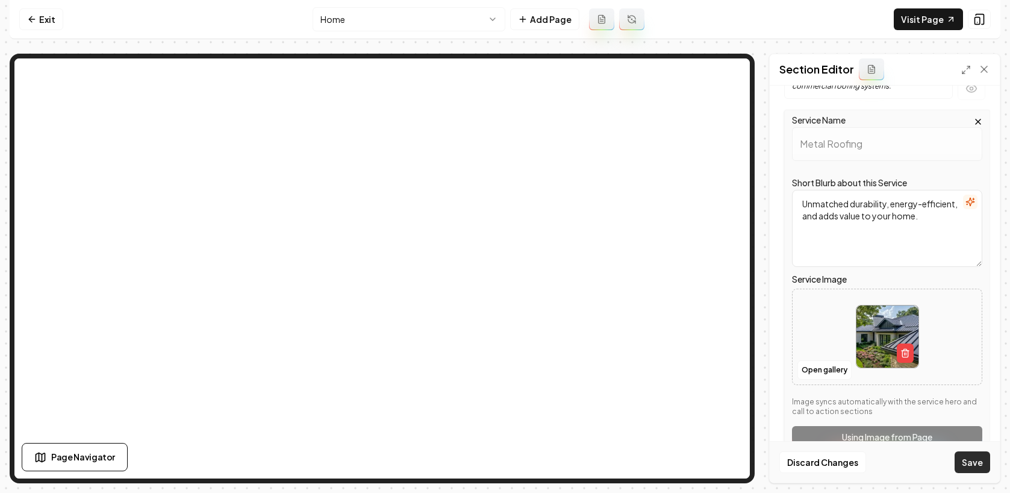
click at [978, 461] on button "Save" at bounding box center [973, 462] width 36 height 22
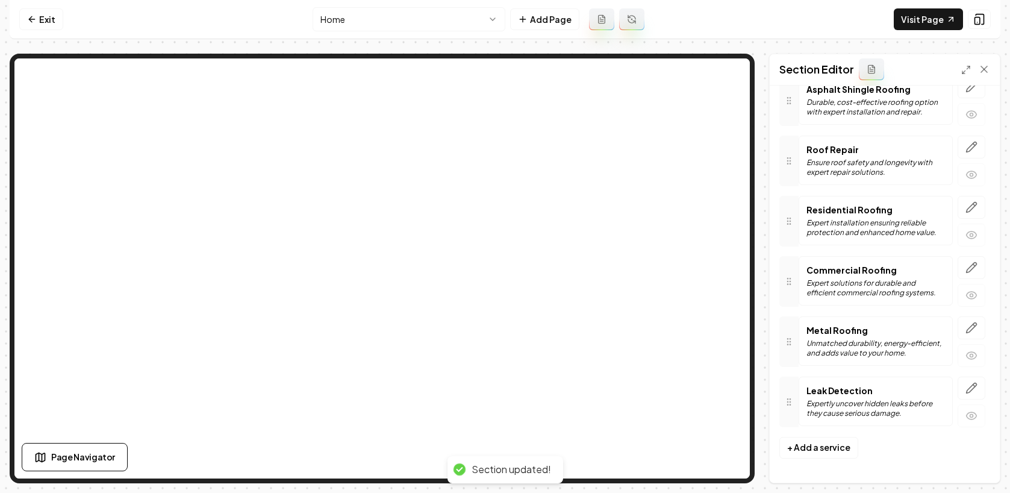
scroll to position [111, 0]
click at [967, 387] on icon "button" at bounding box center [972, 388] width 10 height 10
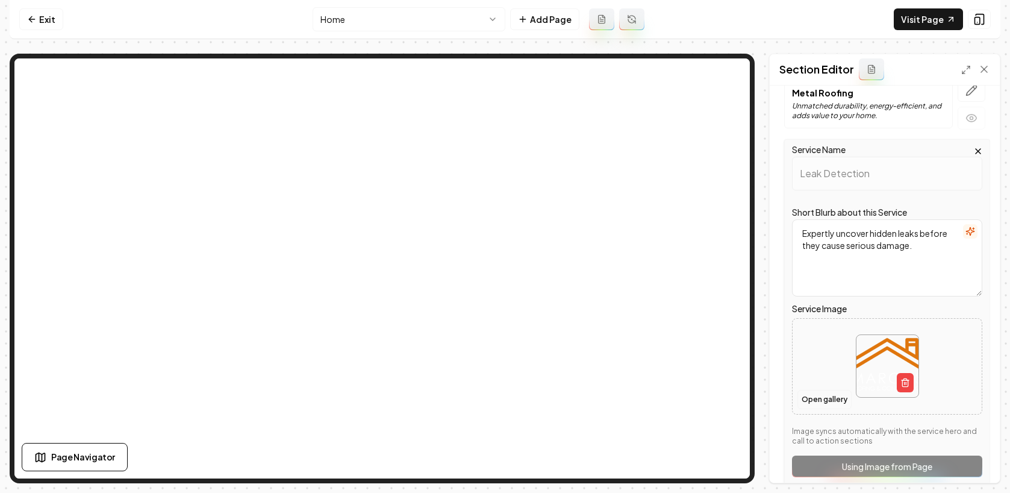
scroll to position [349, 0]
click at [825, 396] on button "Open gallery" at bounding box center [825, 398] width 54 height 19
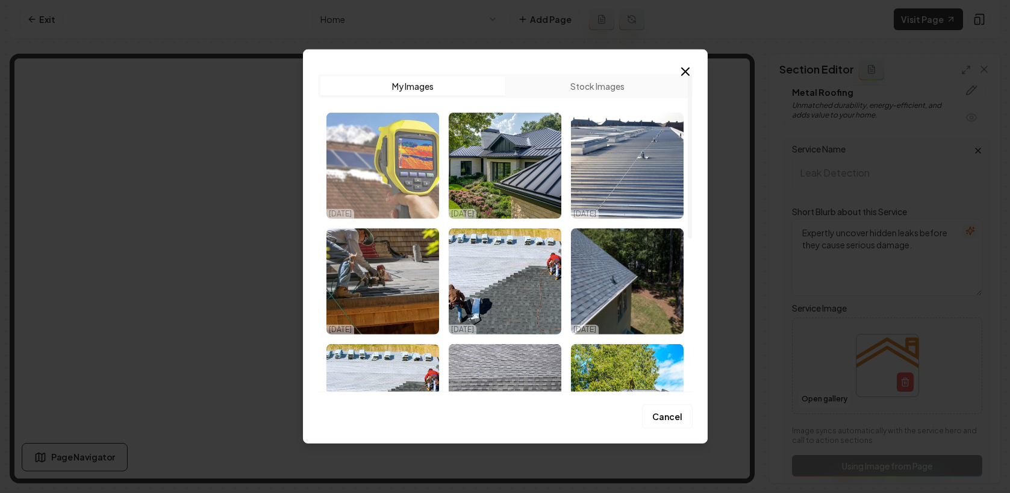
click at [402, 180] on img "Select image image_68db16035c7cd75eb852913e.jpg" at bounding box center [383, 166] width 113 height 106
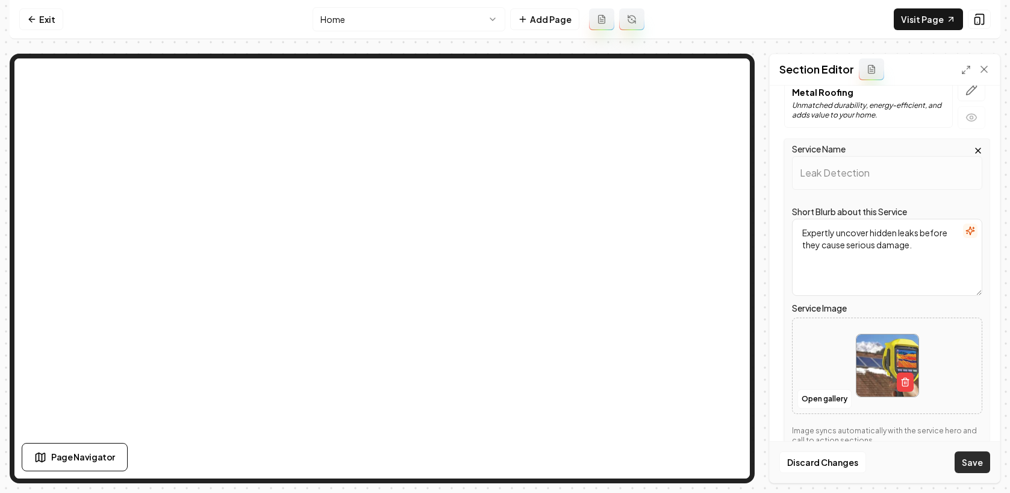
click at [974, 460] on button "Save" at bounding box center [973, 462] width 36 height 22
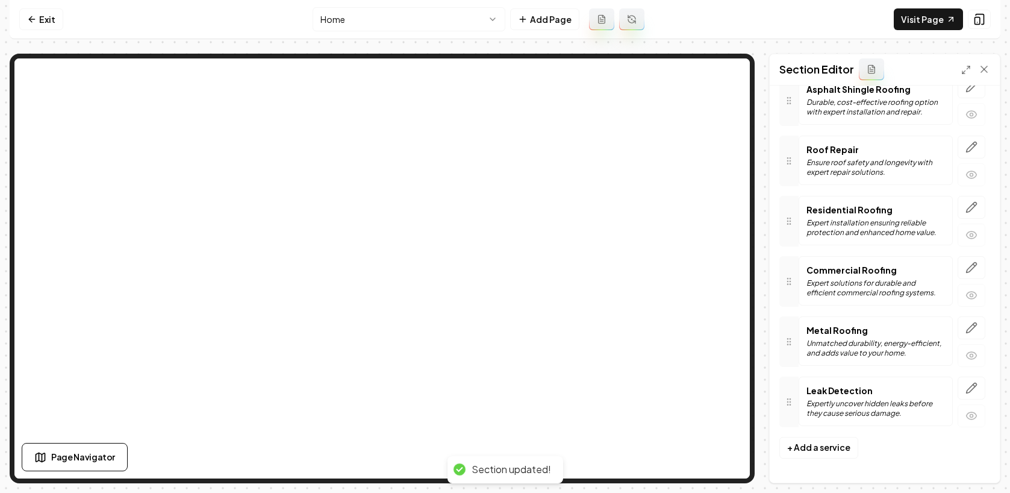
scroll to position [111, 0]
click at [31, 24] on link "Exit" at bounding box center [41, 19] width 44 height 22
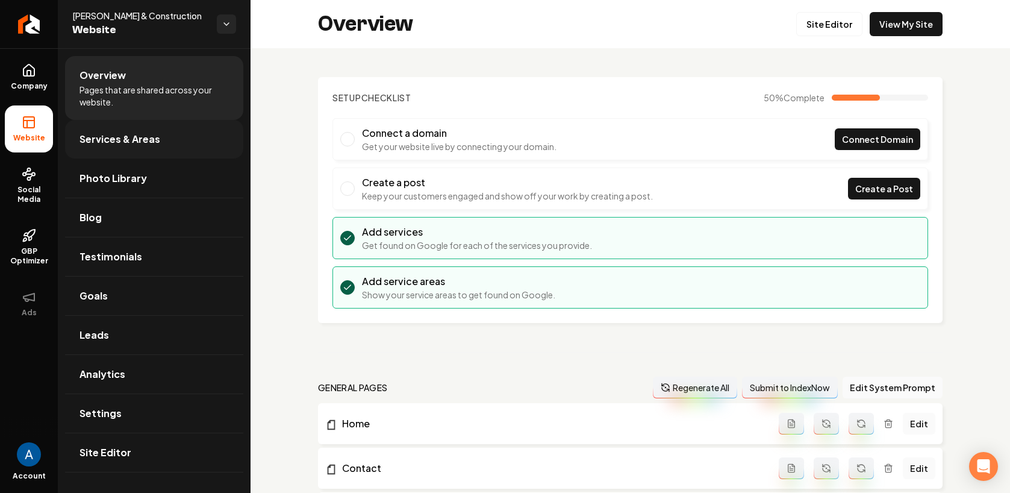
click at [104, 143] on span "Services & Areas" at bounding box center [120, 139] width 81 height 14
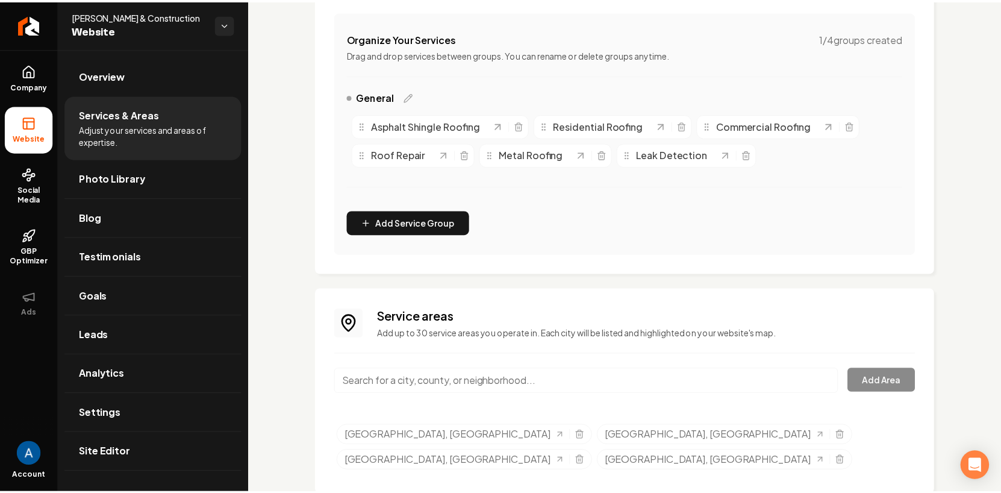
scroll to position [230, 0]
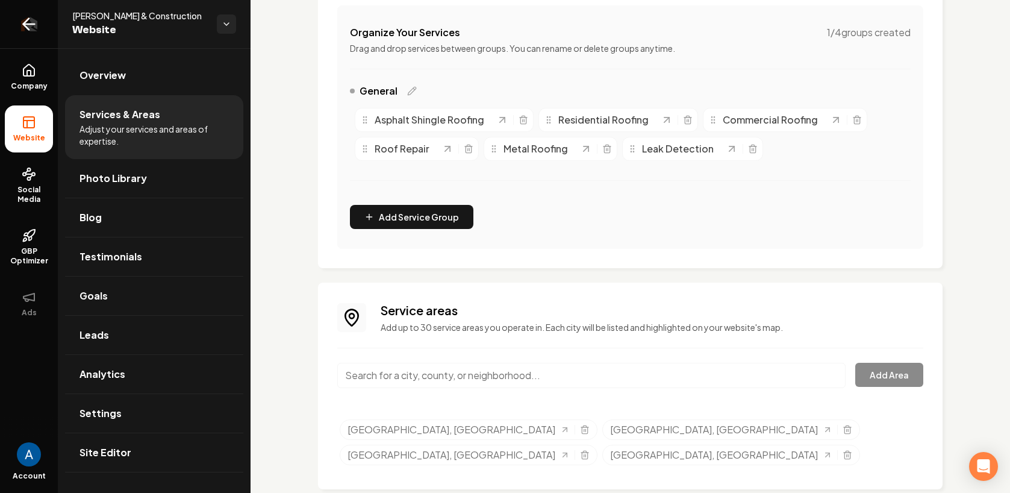
click at [26, 22] on icon "Return to dashboard" at bounding box center [25, 24] width 5 height 11
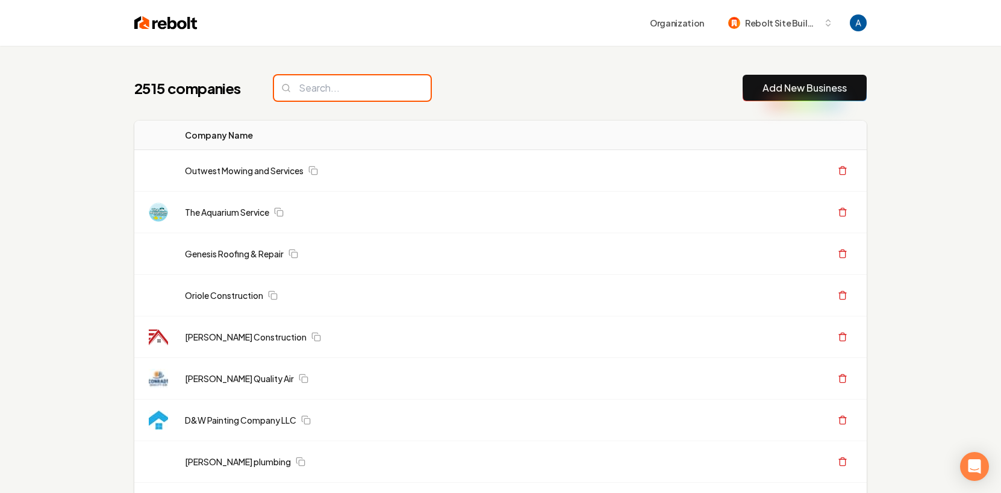
click at [333, 90] on input "search" at bounding box center [352, 87] width 157 height 25
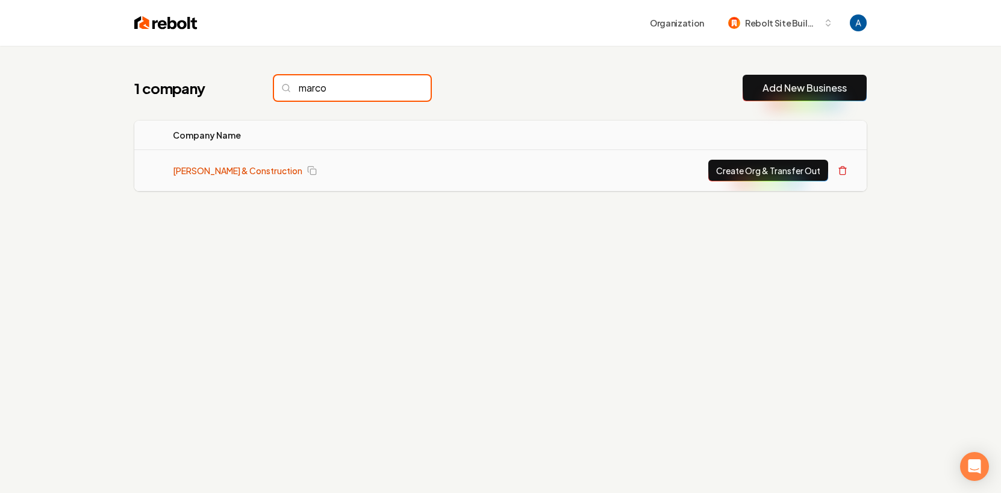
type input "marco"
click at [240, 172] on link "[PERSON_NAME] & Construction" at bounding box center [238, 170] width 130 height 12
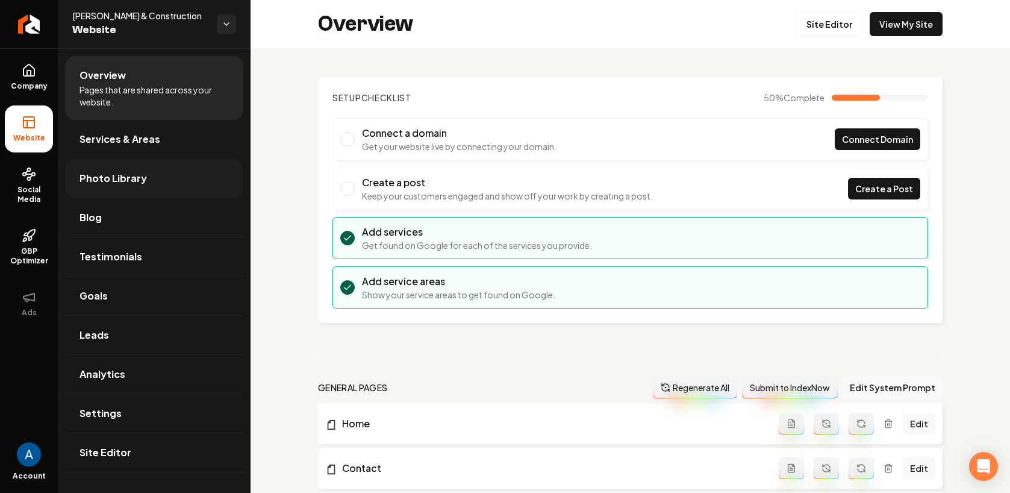
click at [108, 184] on span "Photo Library" at bounding box center [113, 178] width 67 height 14
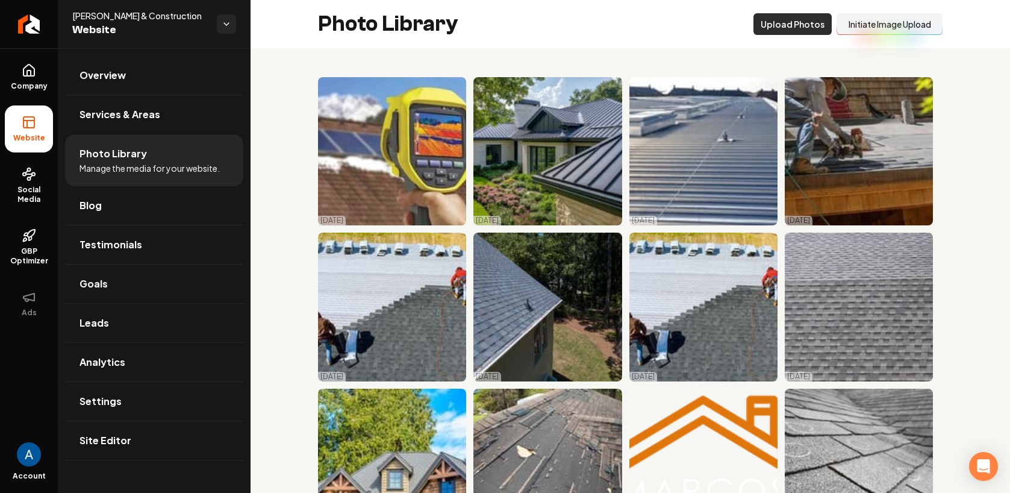
click at [790, 28] on button "Upload Photos" at bounding box center [793, 24] width 78 height 22
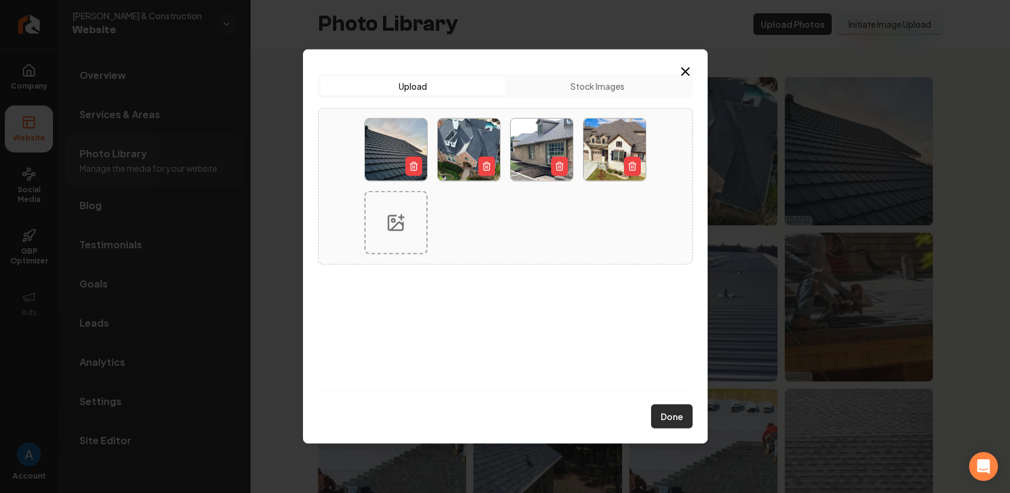
click at [675, 414] on button "Done" at bounding box center [672, 416] width 42 height 24
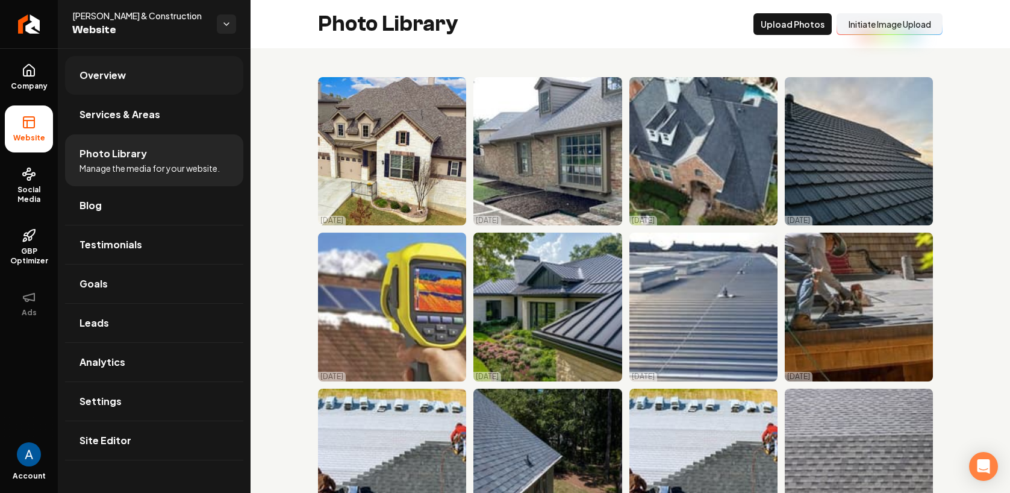
click at [108, 78] on span "Overview" at bounding box center [103, 75] width 46 height 14
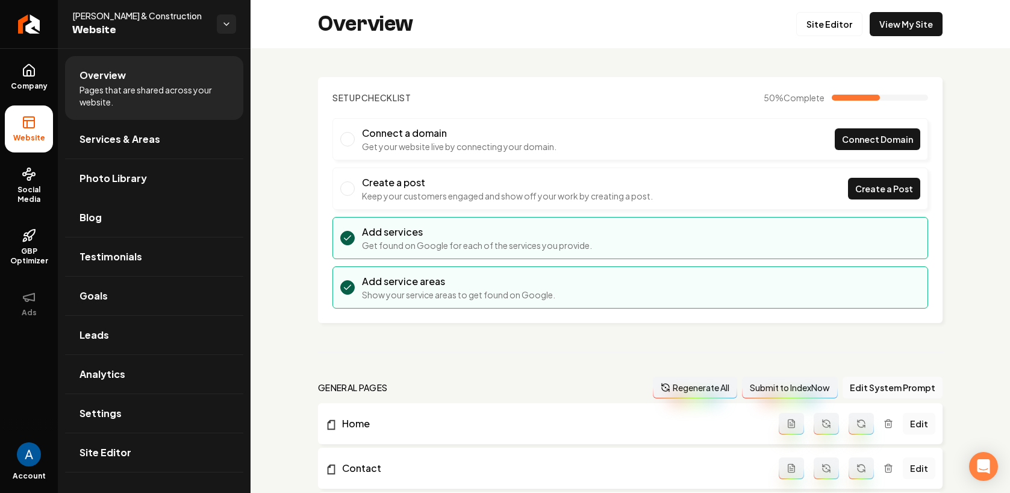
click at [858, 30] on div "Site Editor View My Site" at bounding box center [869, 24] width 146 height 24
click at [832, 28] on link "Site Editor" at bounding box center [829, 24] width 66 height 24
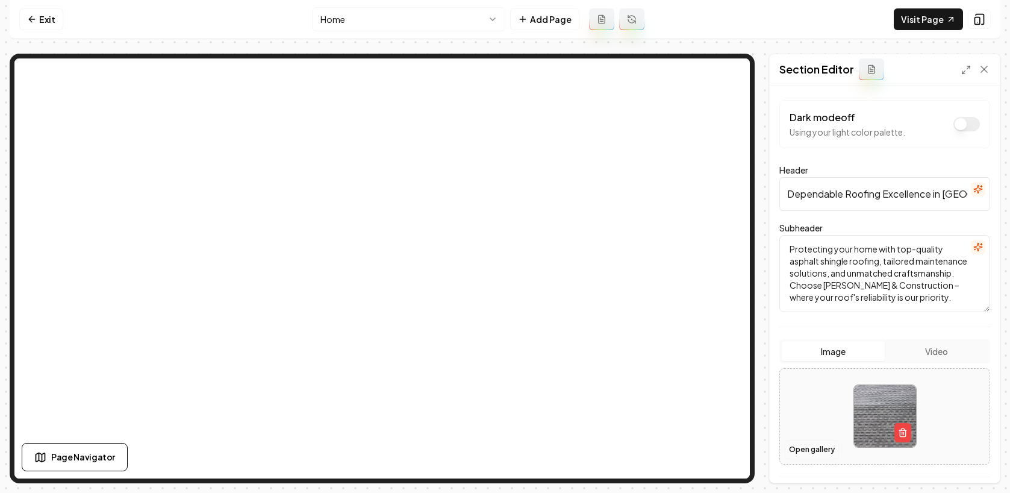
click at [795, 452] on button "Open gallery" at bounding box center [812, 449] width 54 height 19
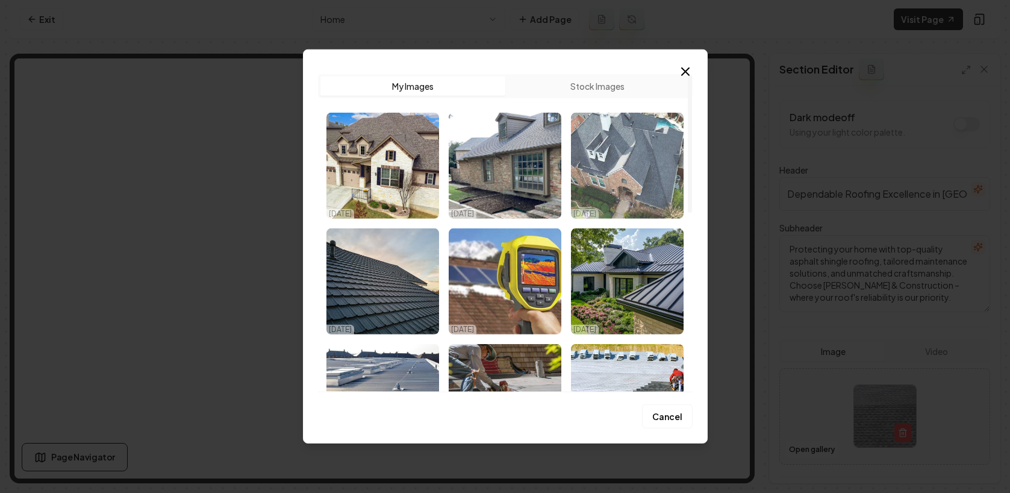
click at [643, 180] on img "Select image image_68db17645c7cd75eb858dce8.jpg" at bounding box center [627, 166] width 113 height 106
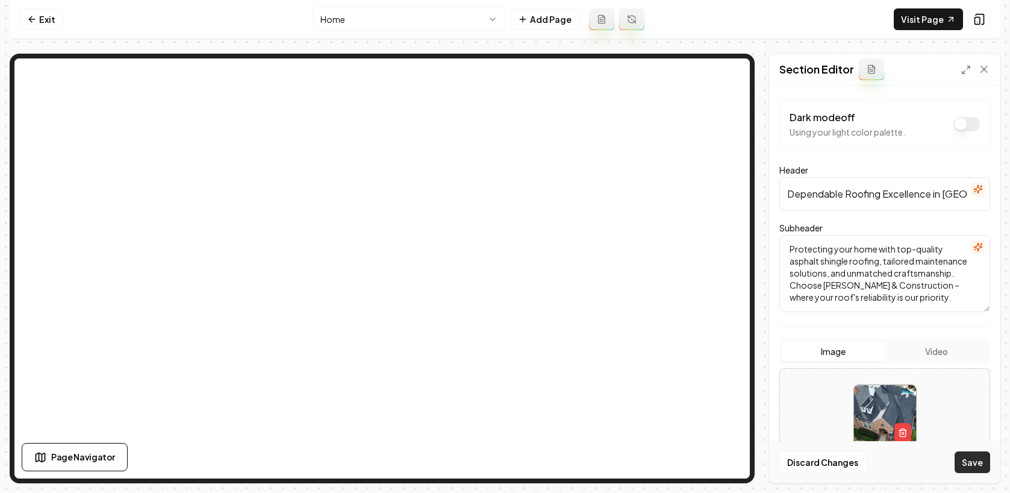
click at [980, 469] on button "Save" at bounding box center [973, 462] width 36 height 22
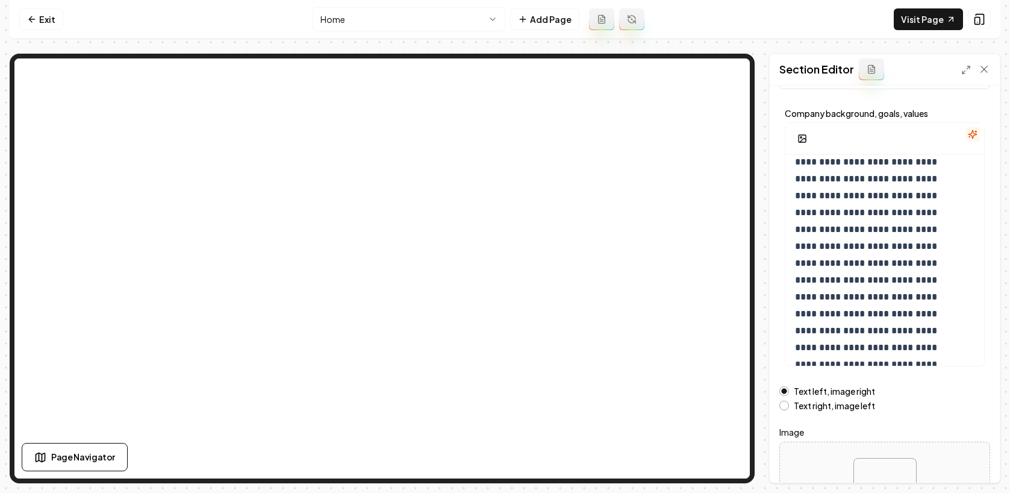
scroll to position [120, 0]
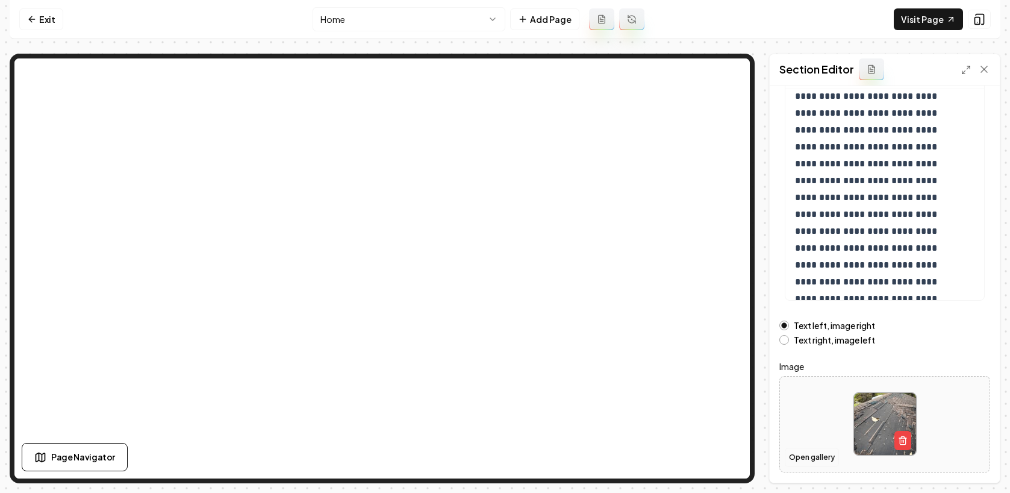
click at [822, 456] on button "Open gallery" at bounding box center [812, 457] width 54 height 19
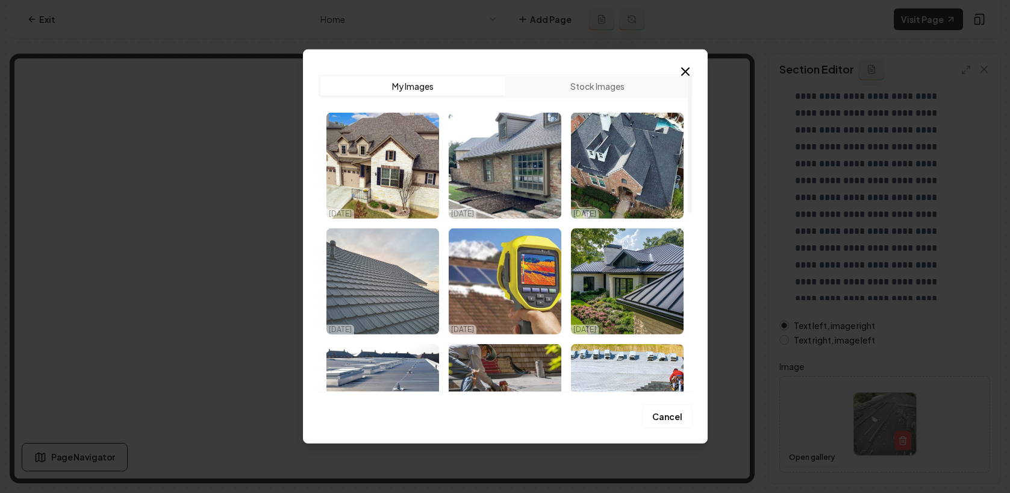
click at [408, 269] on img "Select image image_68db17605c7cd75eb858cee9.avif" at bounding box center [383, 281] width 113 height 106
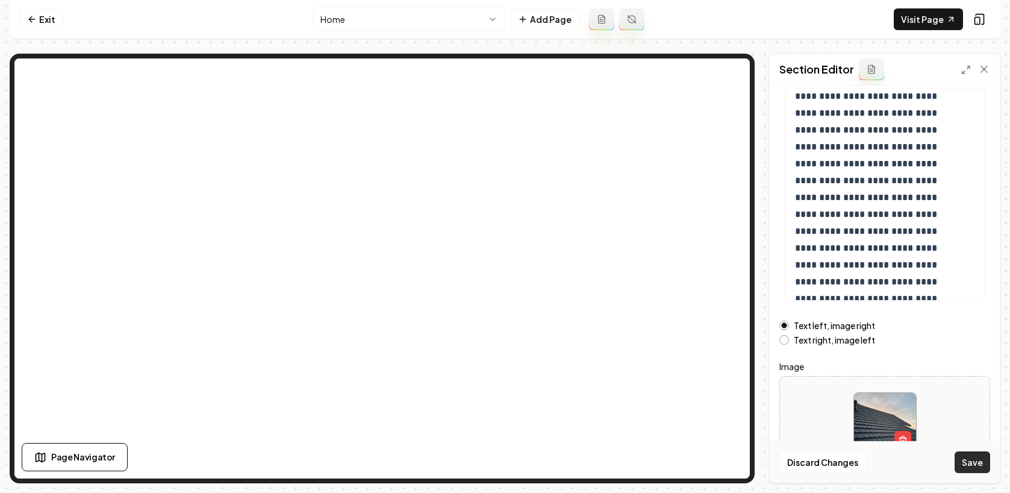
click at [981, 460] on button "Save" at bounding box center [973, 462] width 36 height 22
click at [800, 449] on button "Open gallery" at bounding box center [812, 457] width 54 height 19
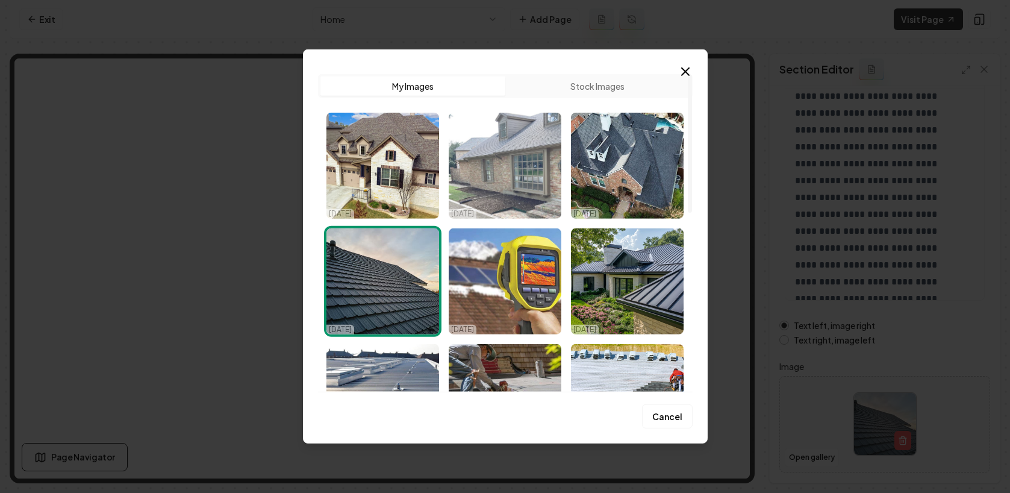
click at [489, 185] on img "Select image image_68db17685c7cd75eb8590f69.jpeg" at bounding box center [505, 166] width 113 height 106
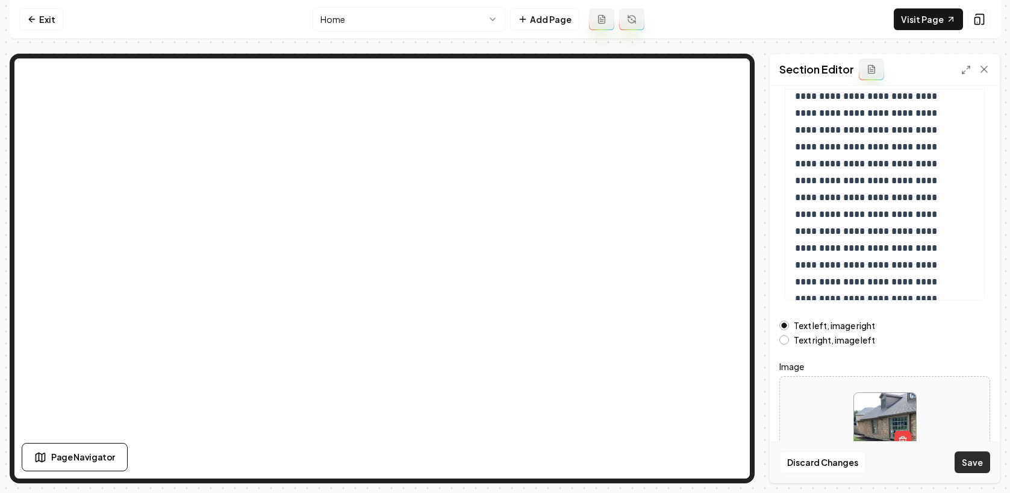
click at [983, 470] on button "Save" at bounding box center [973, 462] width 36 height 22
click at [814, 460] on button "Open gallery" at bounding box center [812, 457] width 54 height 19
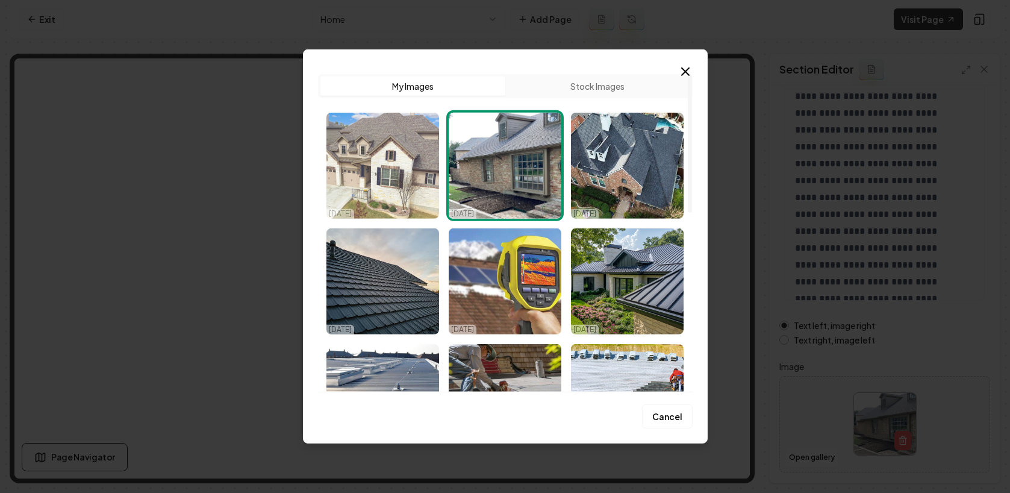
click at [394, 174] on img "Select image image_68db17705c7cd75eb8593750.webp" at bounding box center [383, 166] width 113 height 106
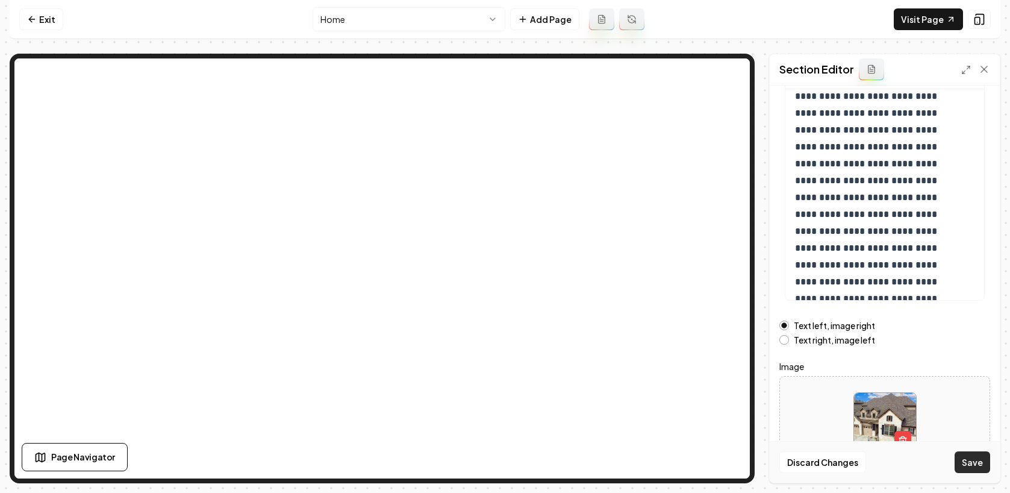
click at [975, 454] on button "Save" at bounding box center [973, 462] width 36 height 22
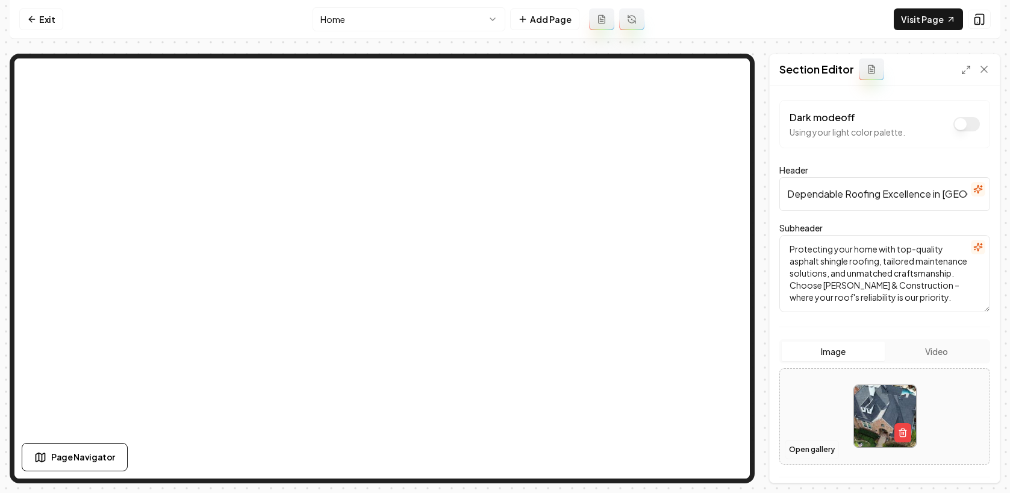
click at [821, 442] on button "Open gallery" at bounding box center [812, 449] width 54 height 19
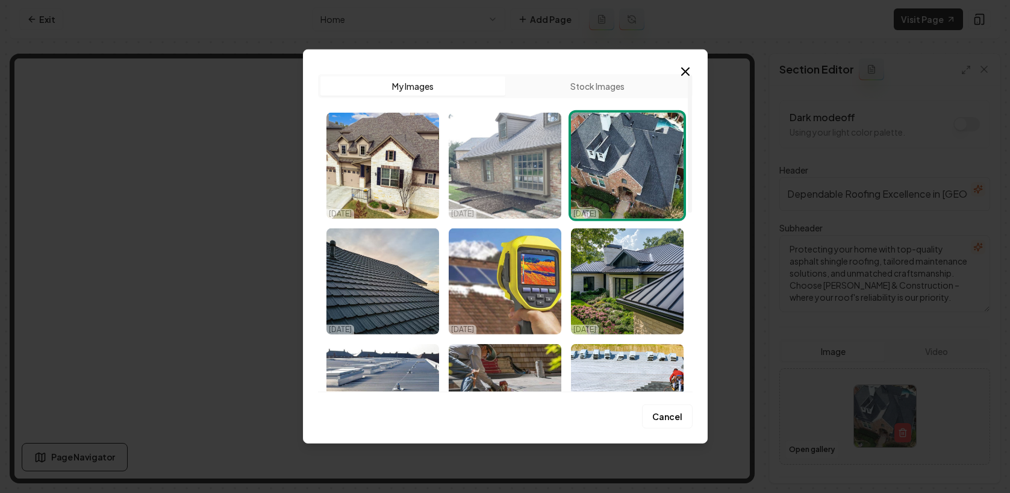
click at [528, 176] on img "Select image image_68db17685c7cd75eb8590f69.jpeg" at bounding box center [505, 166] width 113 height 106
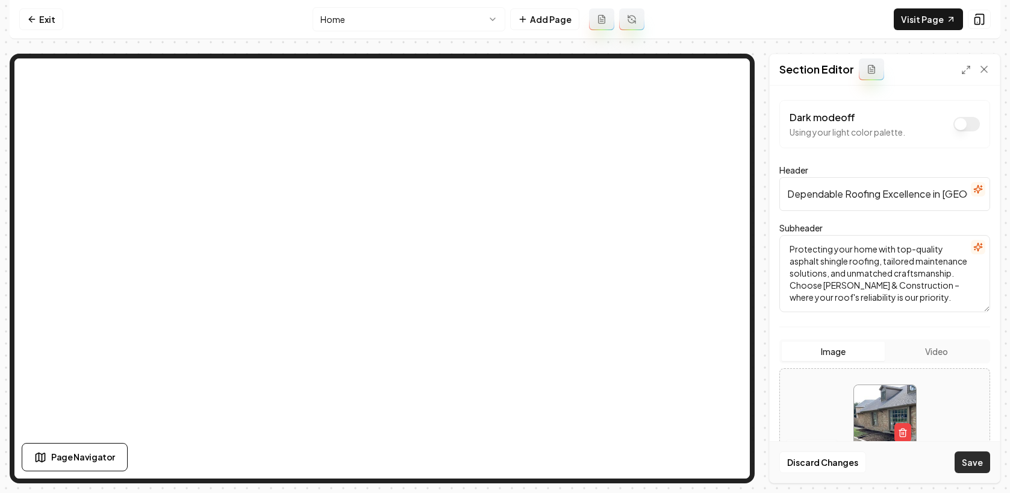
click at [969, 457] on button "Save" at bounding box center [973, 462] width 36 height 22
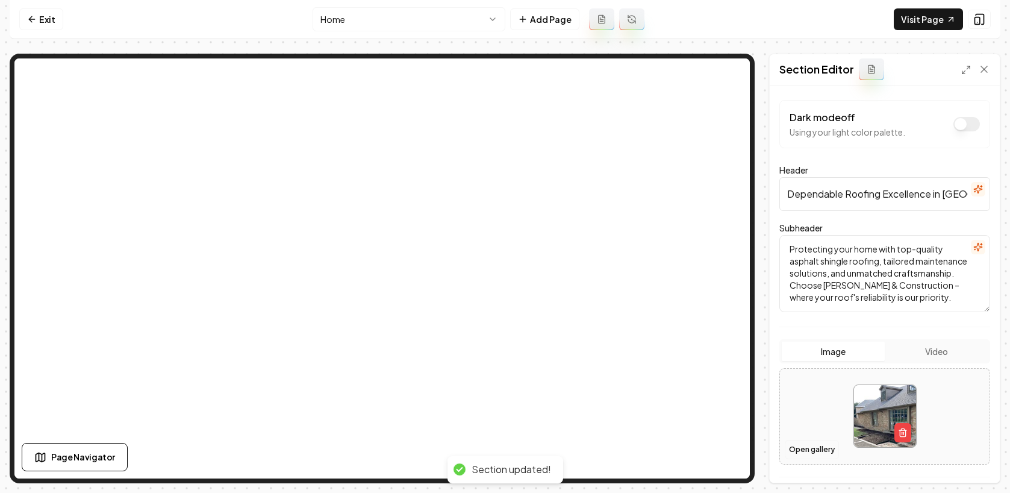
click at [817, 440] on button "Open gallery" at bounding box center [812, 449] width 54 height 19
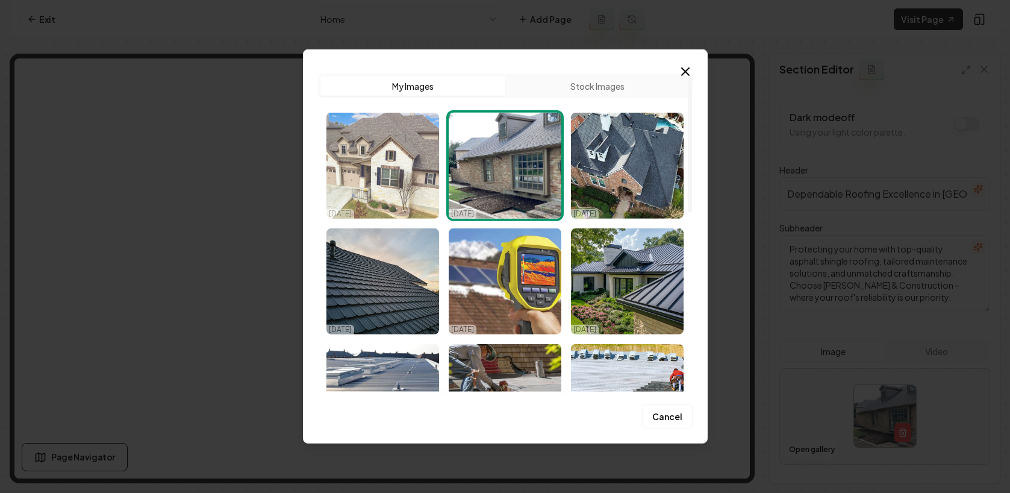
click at [404, 149] on img "Select image image_68db17705c7cd75eb8593750.webp" at bounding box center [383, 166] width 113 height 106
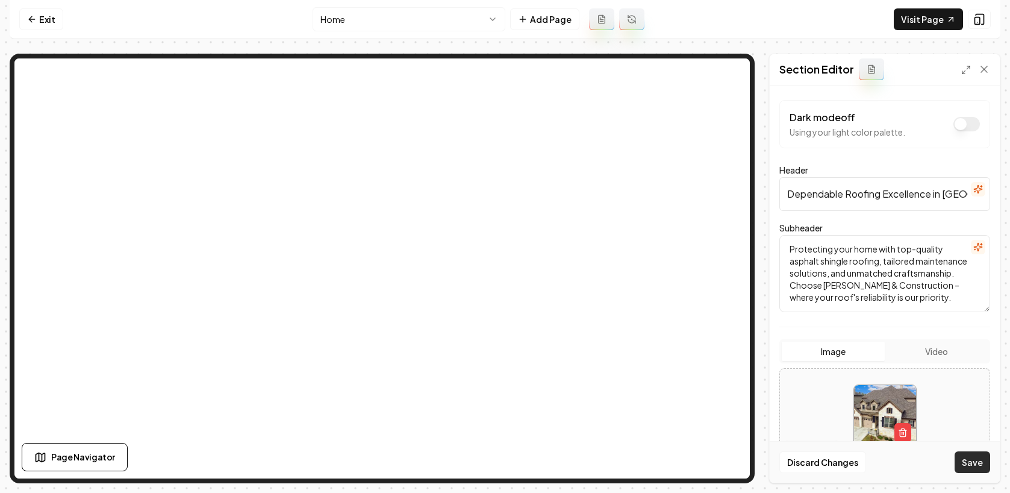
click at [965, 452] on button "Save" at bounding box center [973, 462] width 36 height 22
click at [822, 445] on button "Open gallery" at bounding box center [812, 449] width 54 height 19
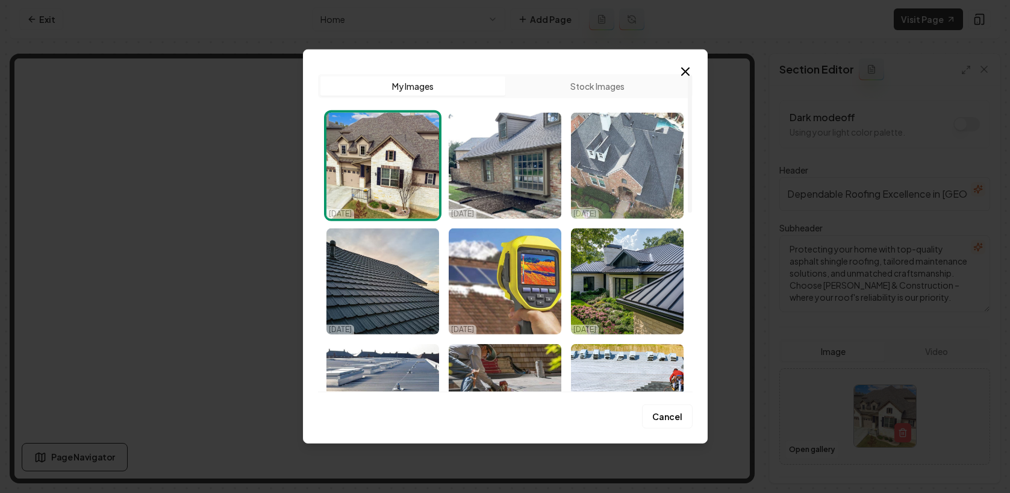
click at [603, 201] on img "Select image image_68db17645c7cd75eb858dce8.jpg" at bounding box center [627, 166] width 113 height 106
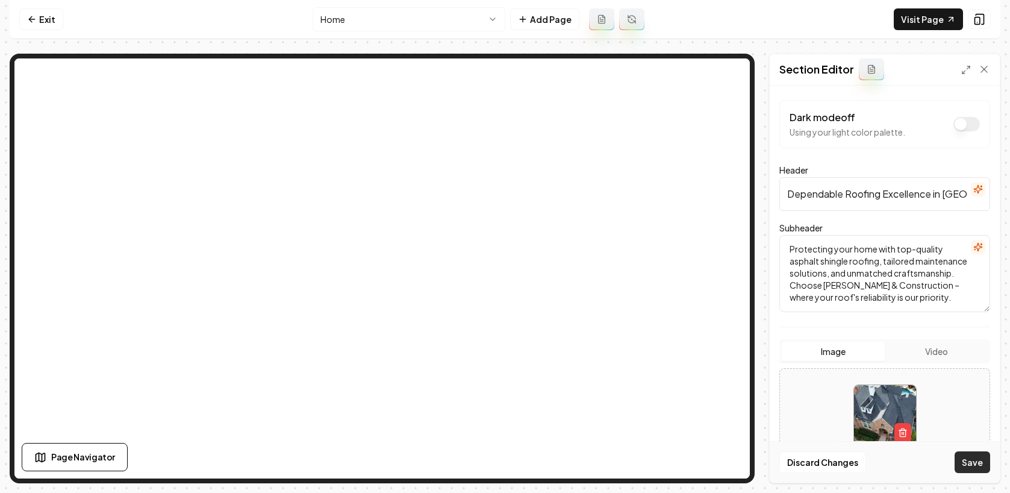
click at [970, 467] on button "Save" at bounding box center [973, 462] width 36 height 22
click at [40, 16] on link "Exit" at bounding box center [41, 19] width 44 height 22
